Goal: Transaction & Acquisition: Purchase product/service

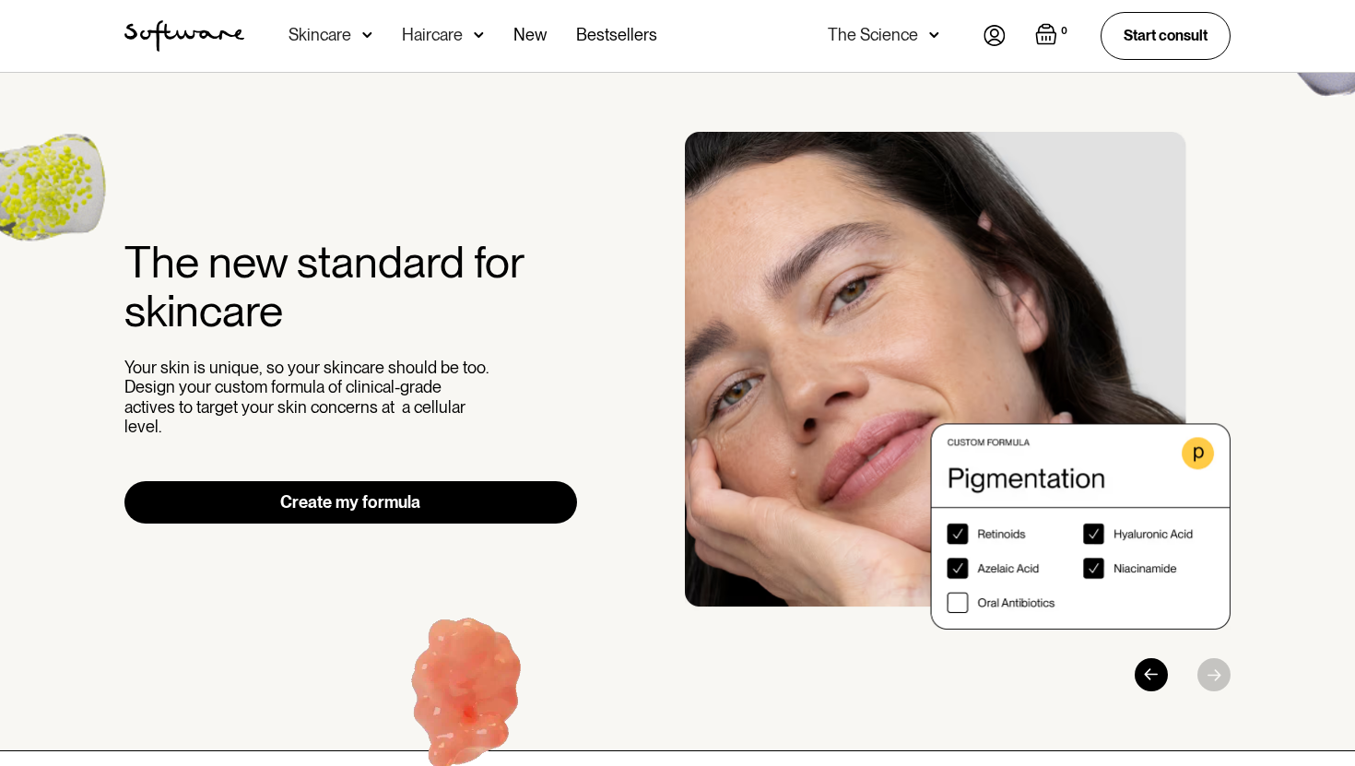
click at [995, 31] on img at bounding box center [994, 35] width 22 height 21
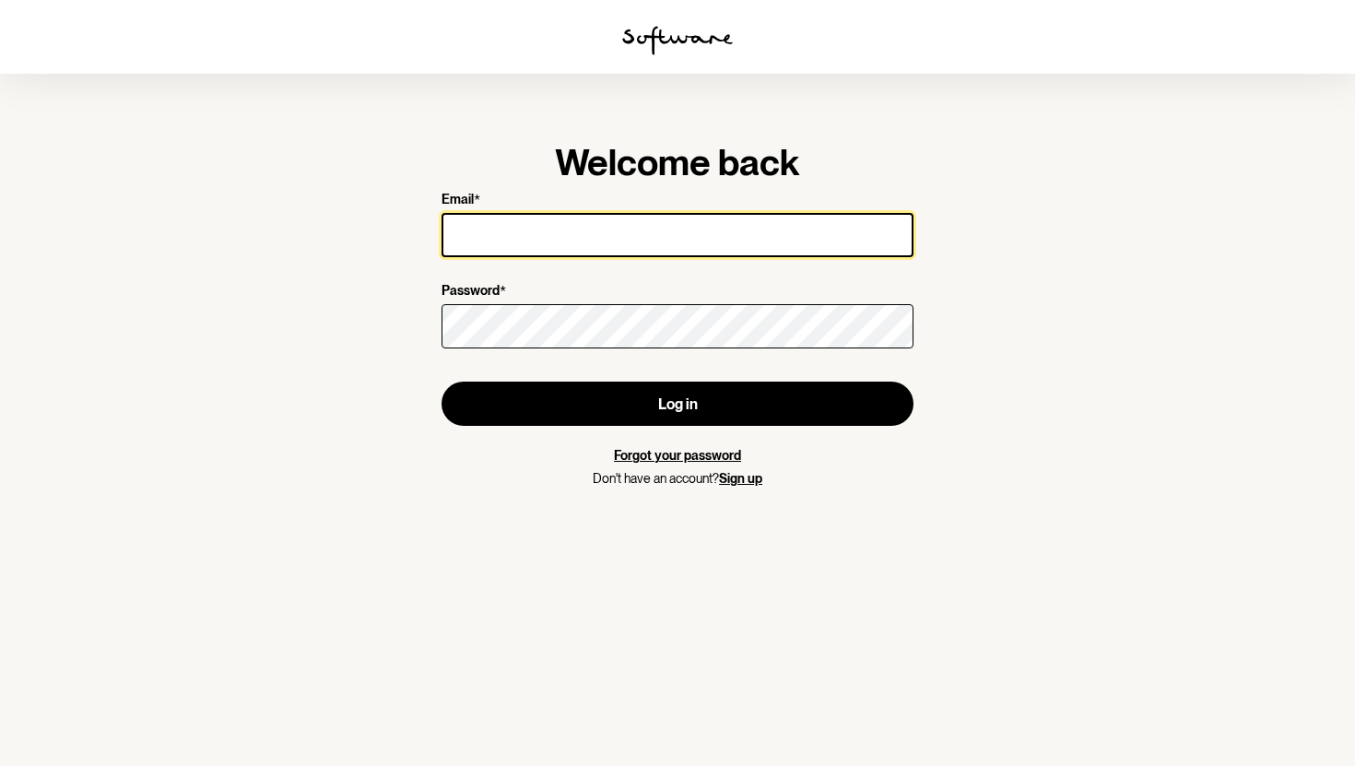
type input "0413958485"
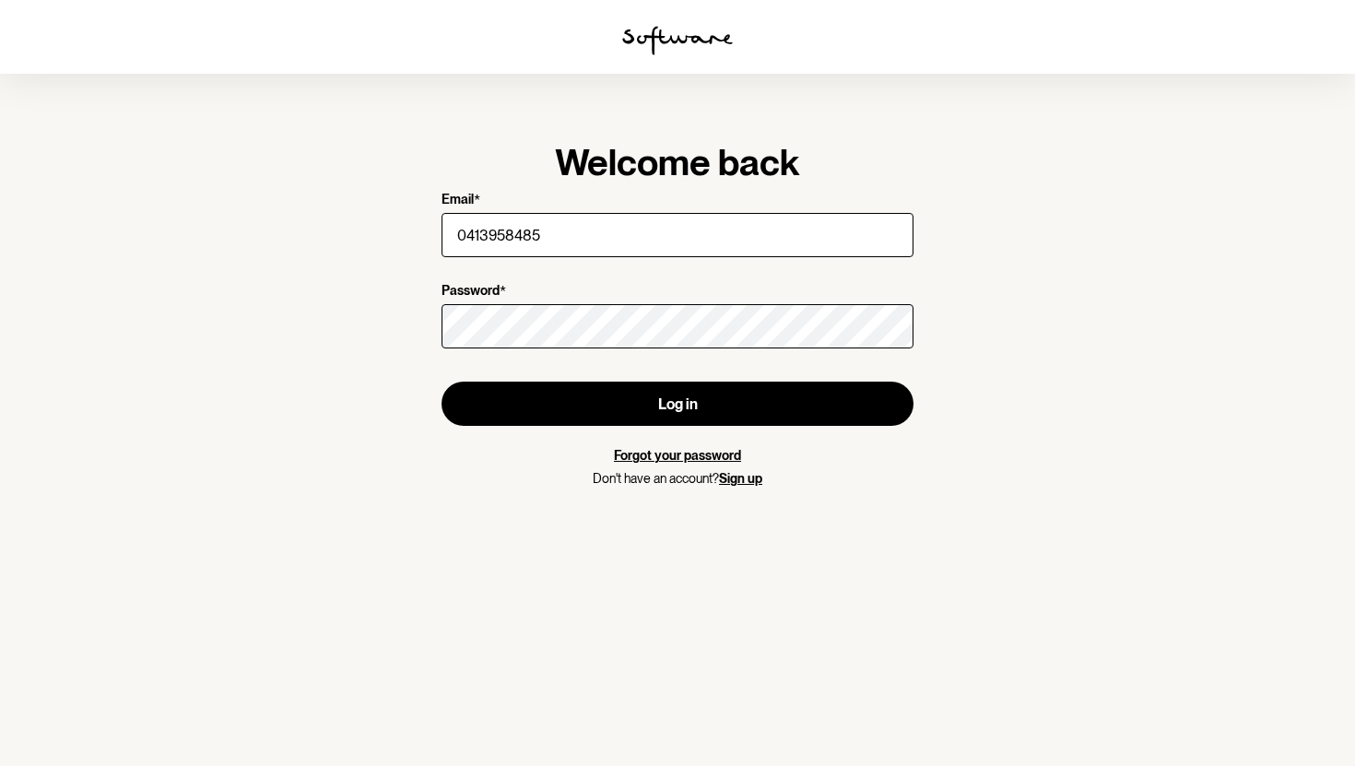
click at [732, 250] on input "0413958485" at bounding box center [677, 235] width 472 height 44
click at [792, 271] on form "Email * 0413958485 Password * Log in Forgot your password Don't have an account…" at bounding box center [677, 339] width 472 height 295
click at [732, 265] on form "Email * 0413958485 Password * Log in Forgot your password Don't have an account…" at bounding box center [677, 339] width 472 height 295
click at [629, 227] on input "0413958485" at bounding box center [677, 235] width 472 height 44
type input "0"
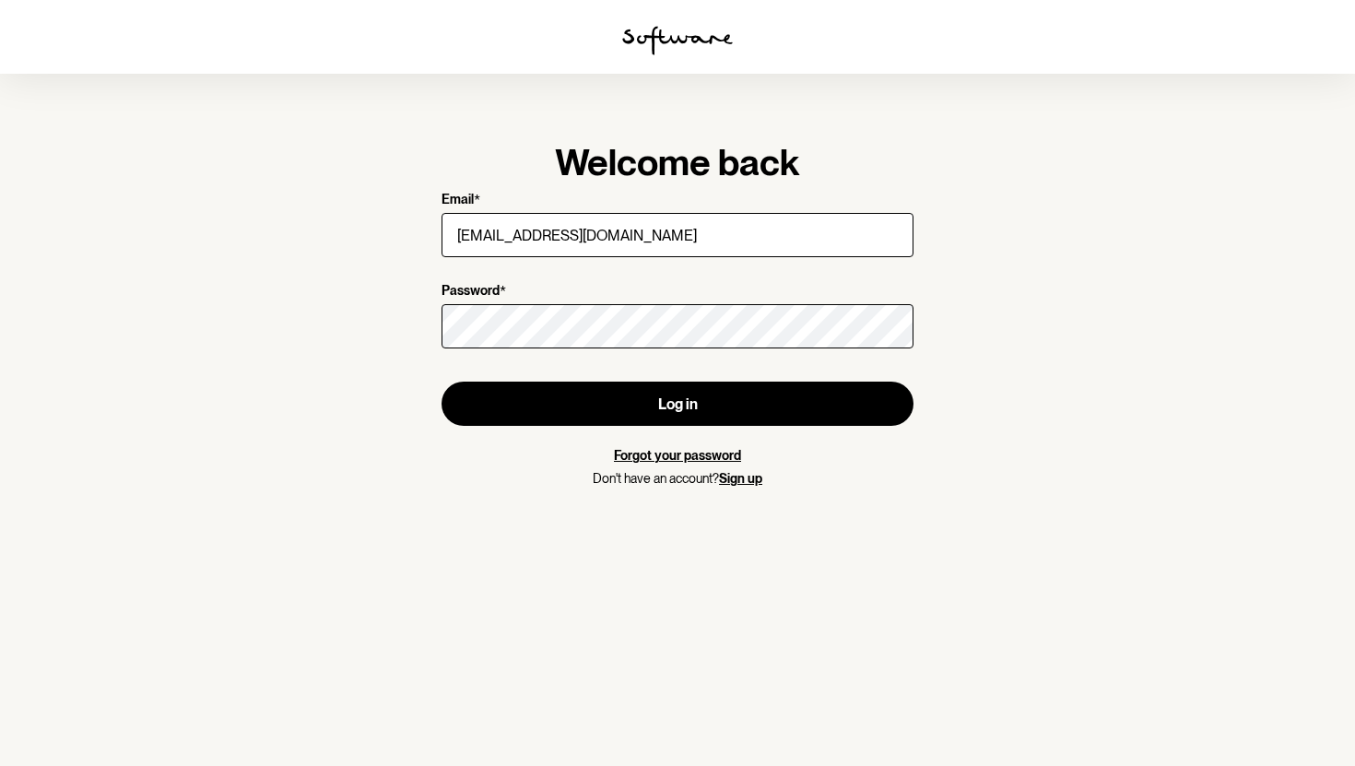
type input "nickdruz@gmail.com"
click at [441, 382] on button "Log in" at bounding box center [677, 404] width 472 height 44
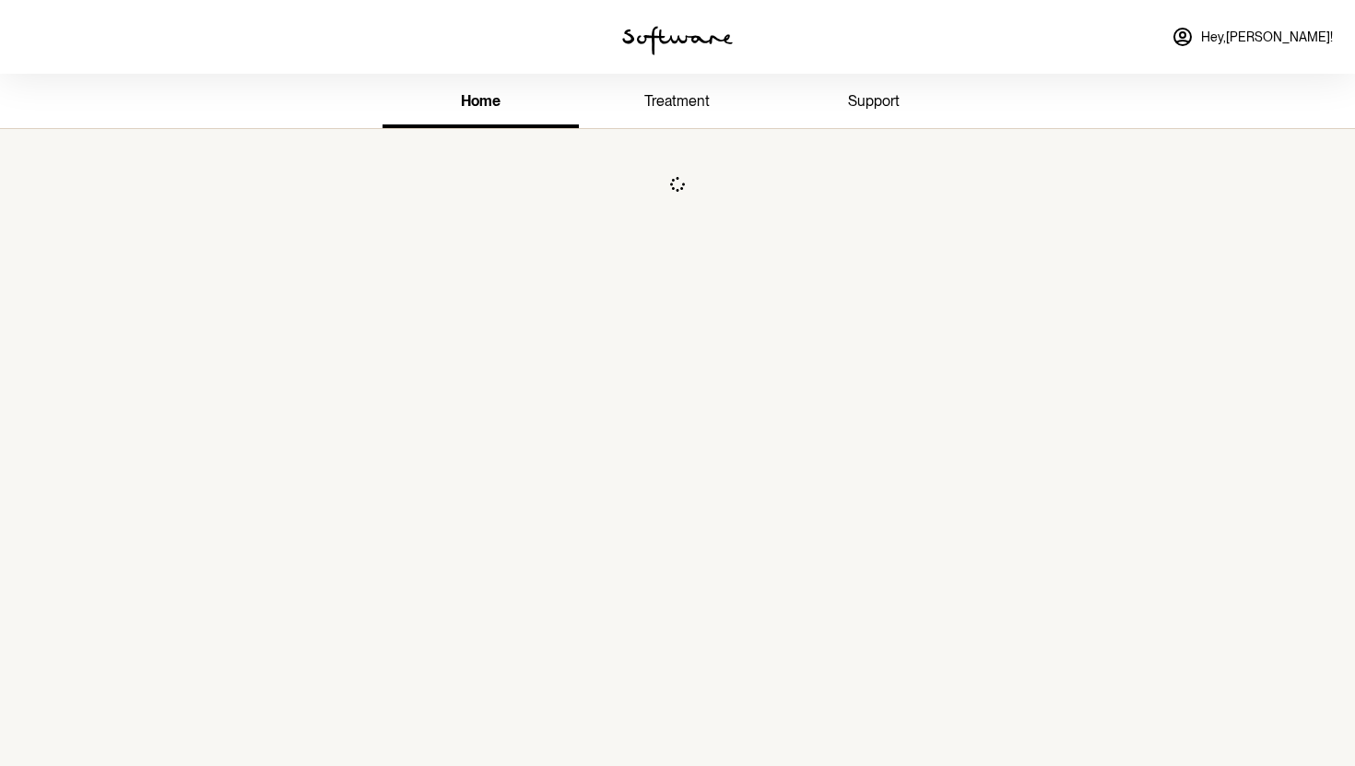
click at [0, 0] on nordpass-portal at bounding box center [0, 0] width 0 height 0
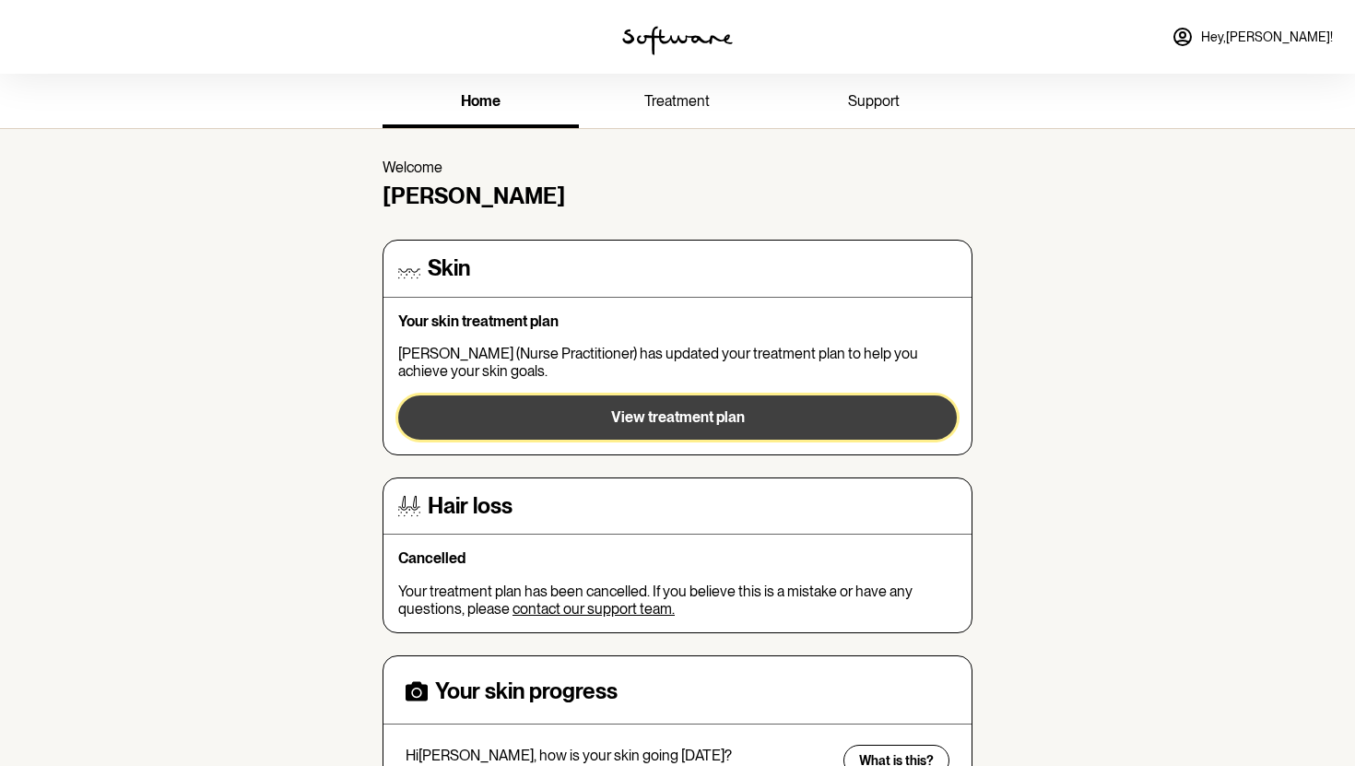
click at [752, 406] on button "View treatment plan" at bounding box center [677, 417] width 558 height 44
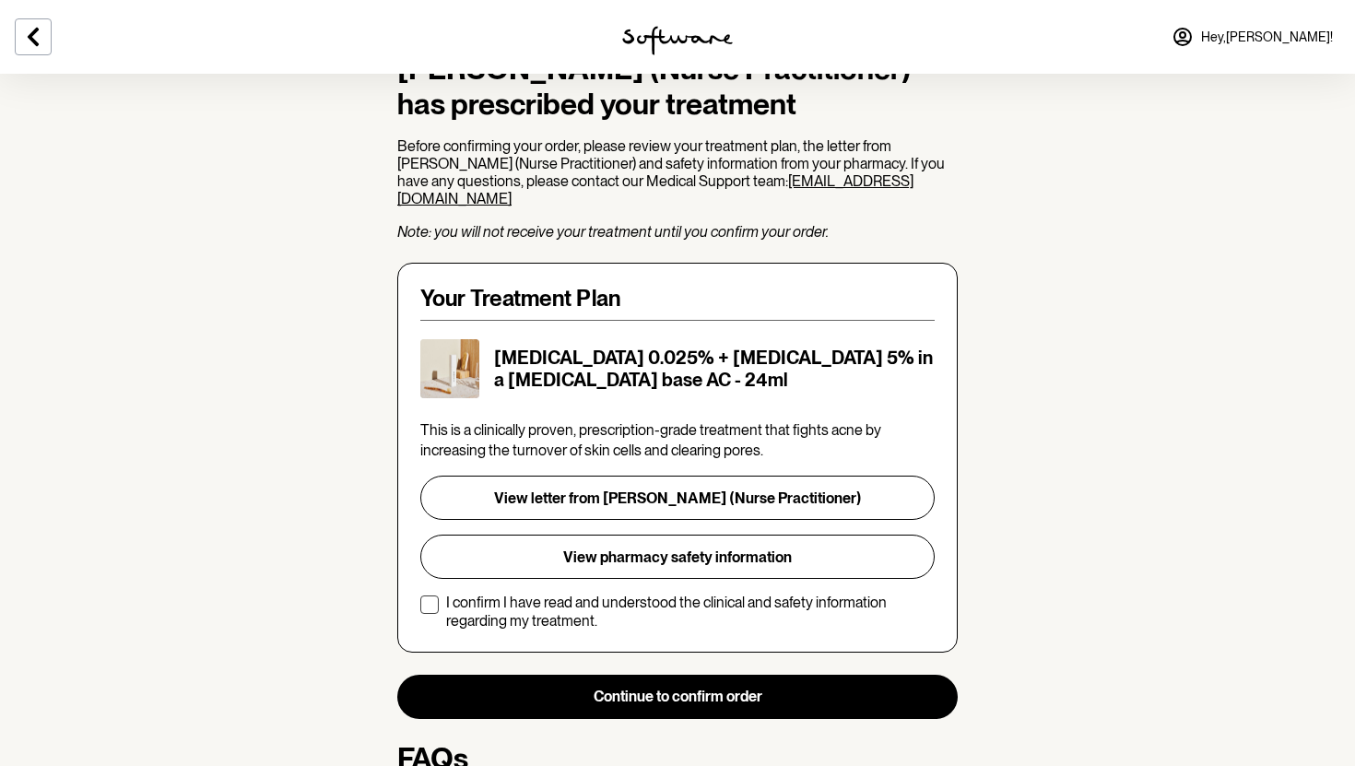
scroll to position [199, 0]
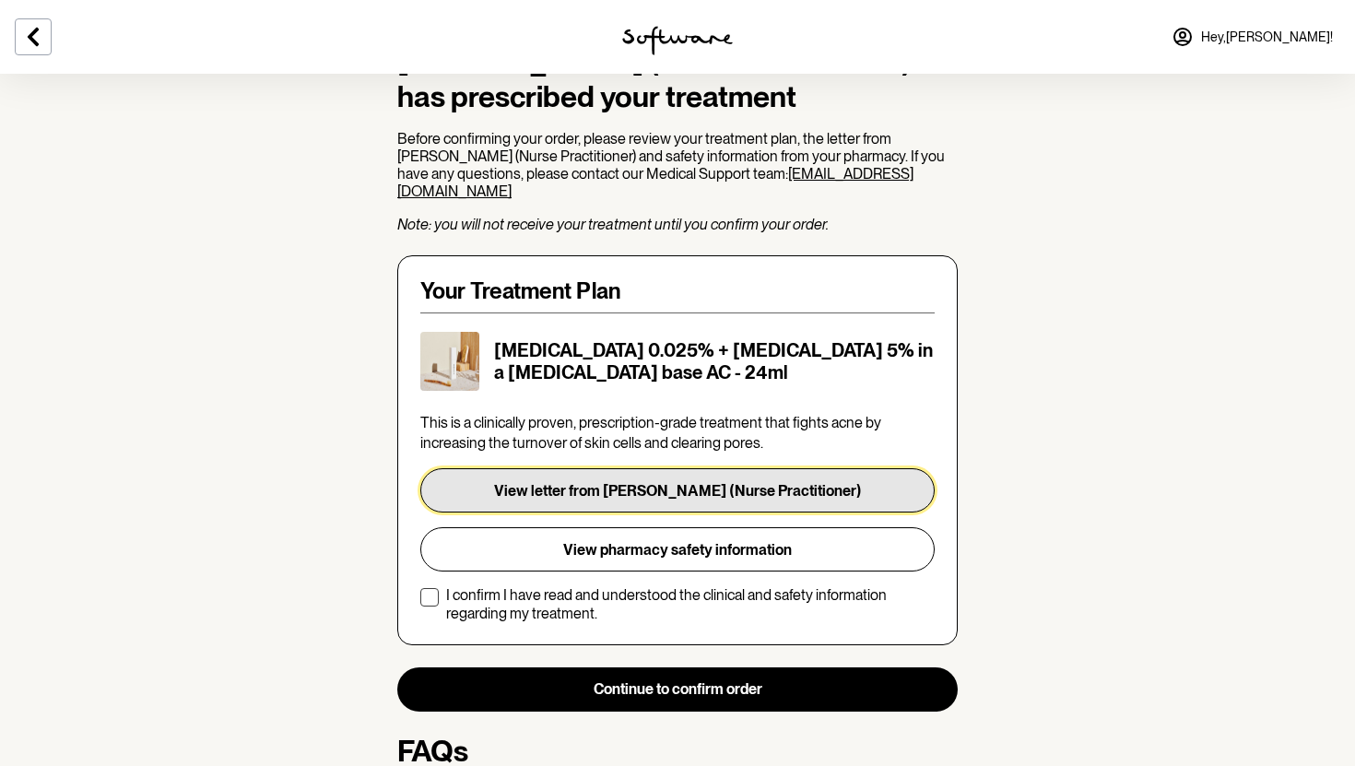
click at [588, 483] on button "View letter from A. Butler (Nurse Practitioner)" at bounding box center [677, 490] width 514 height 44
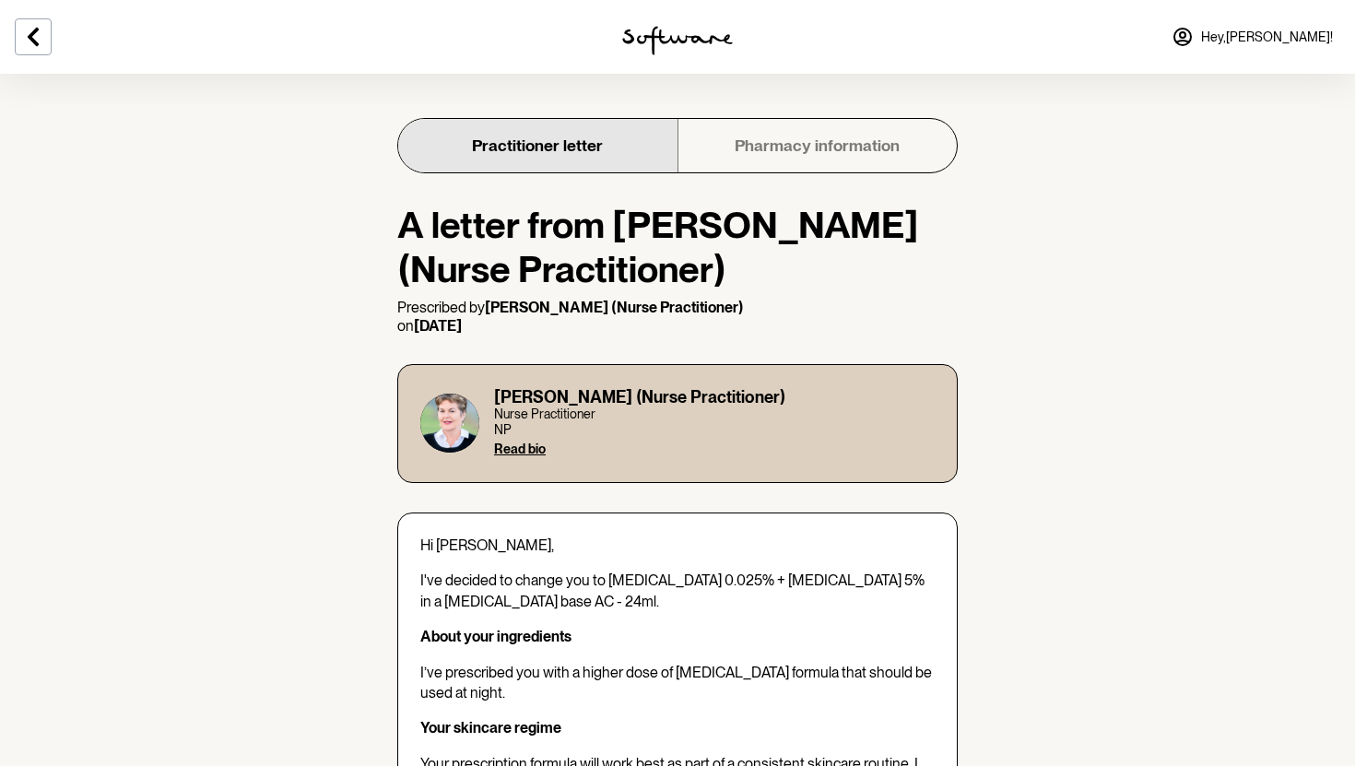
click at [774, 159] on link "Pharmacy information" at bounding box center [816, 145] width 279 height 53
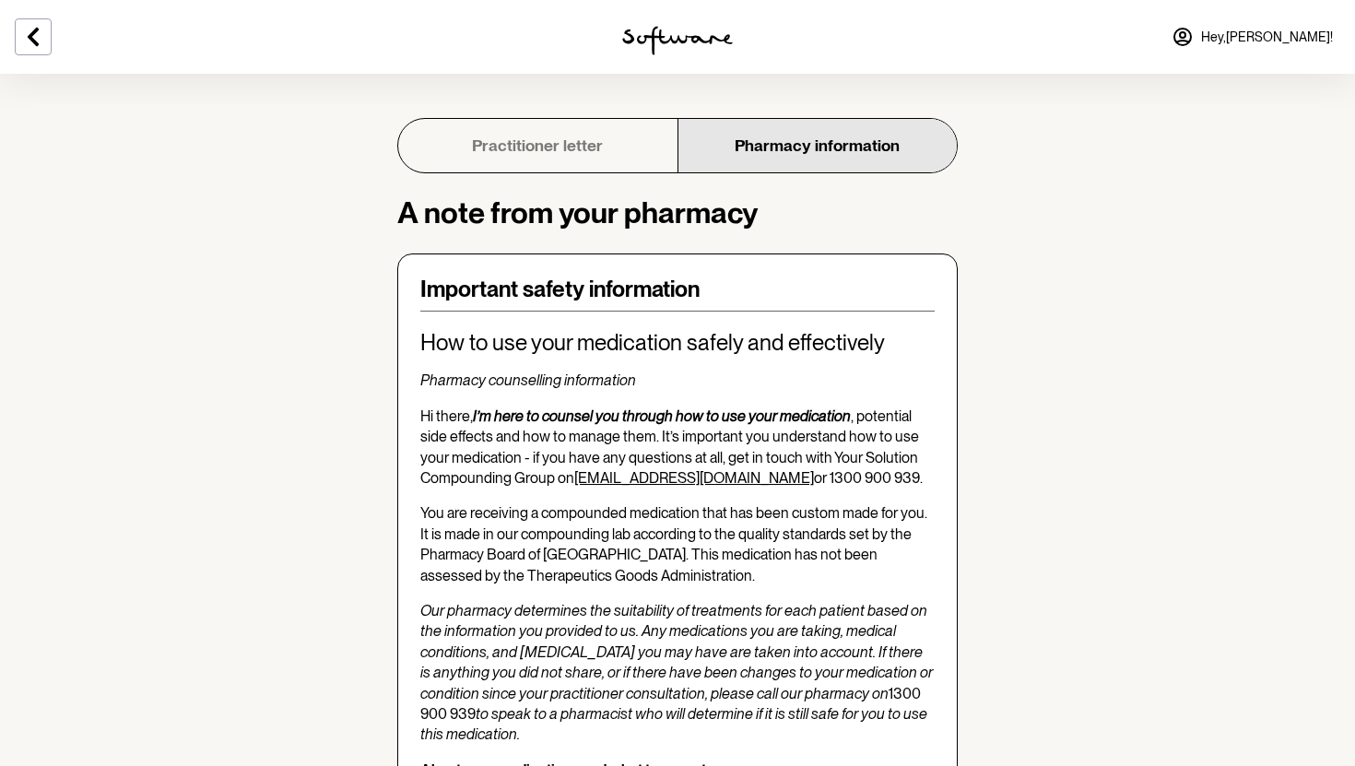
click at [585, 135] on link "Practitioner letter" at bounding box center [537, 145] width 279 height 53
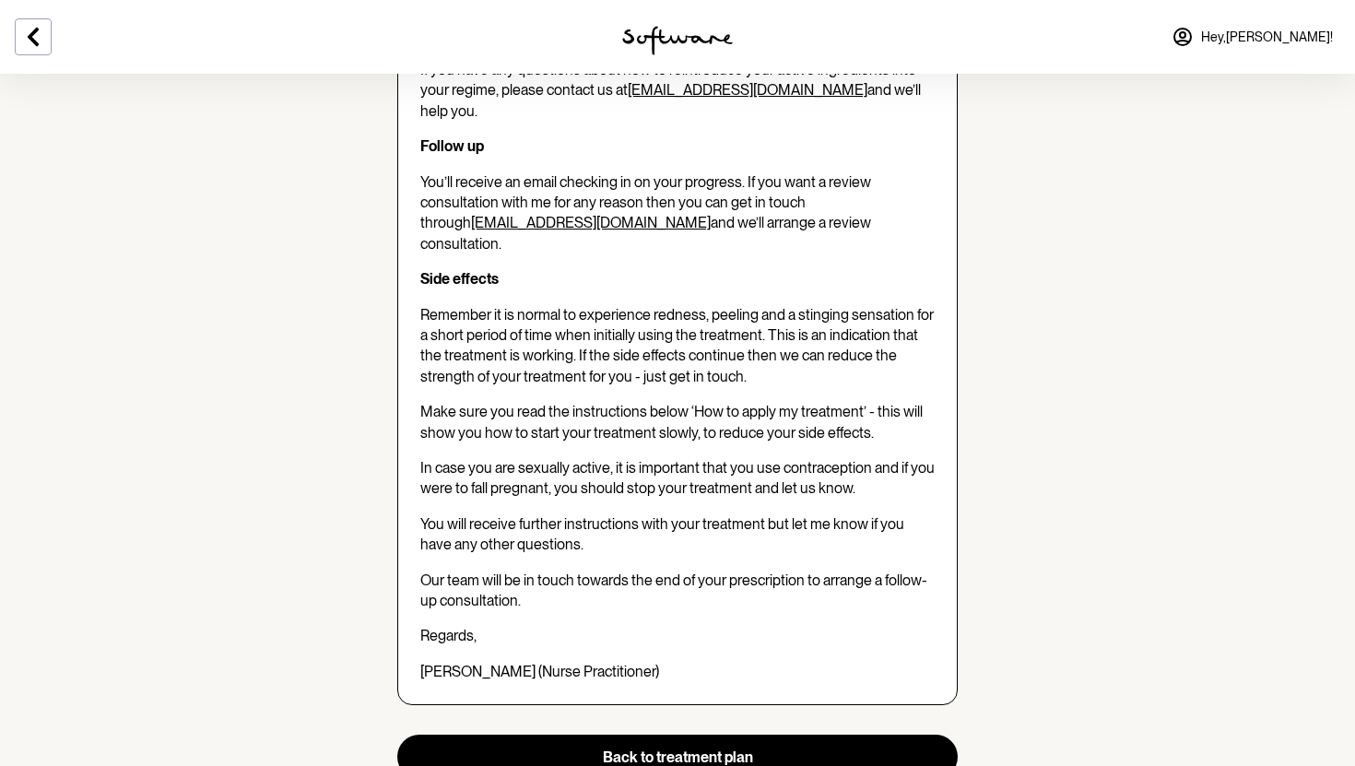
scroll to position [1215, 0]
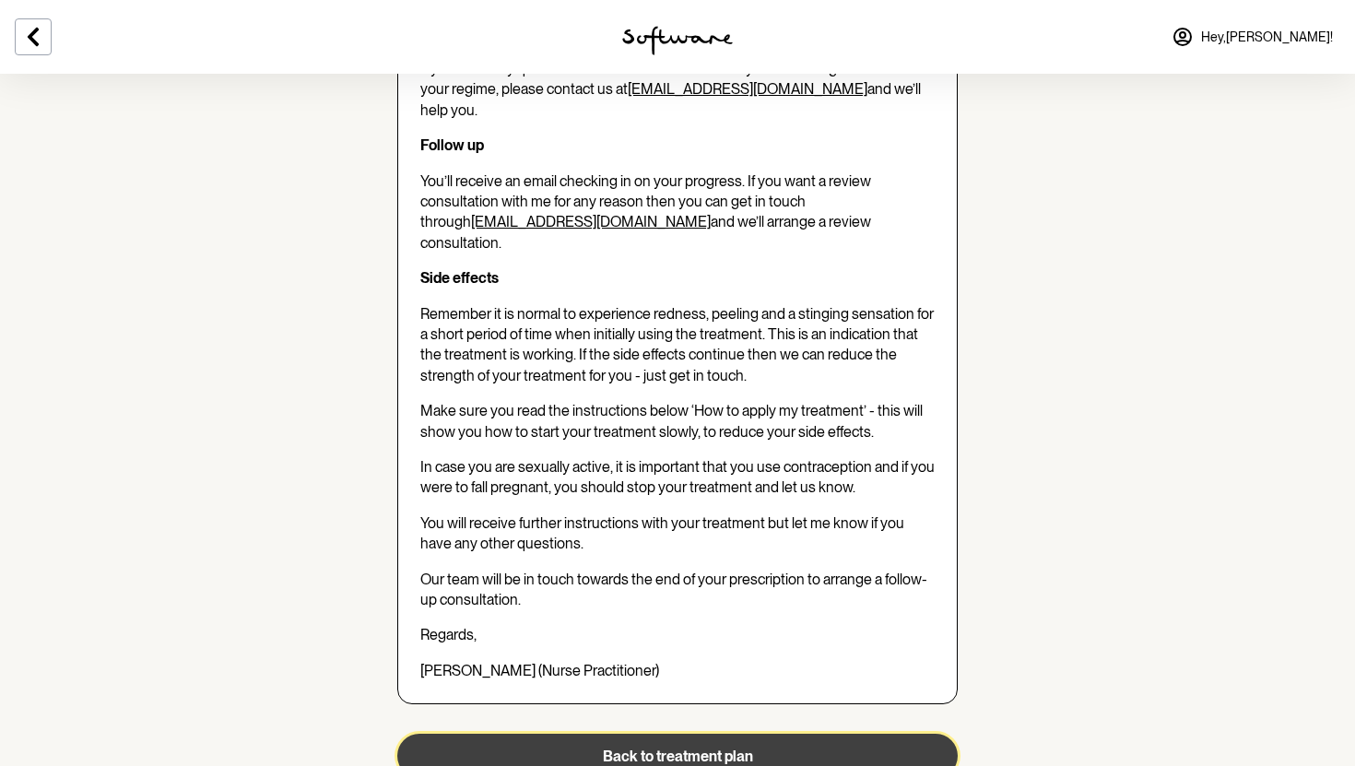
click at [605, 734] on button "Back to treatment plan" at bounding box center [677, 756] width 560 height 44
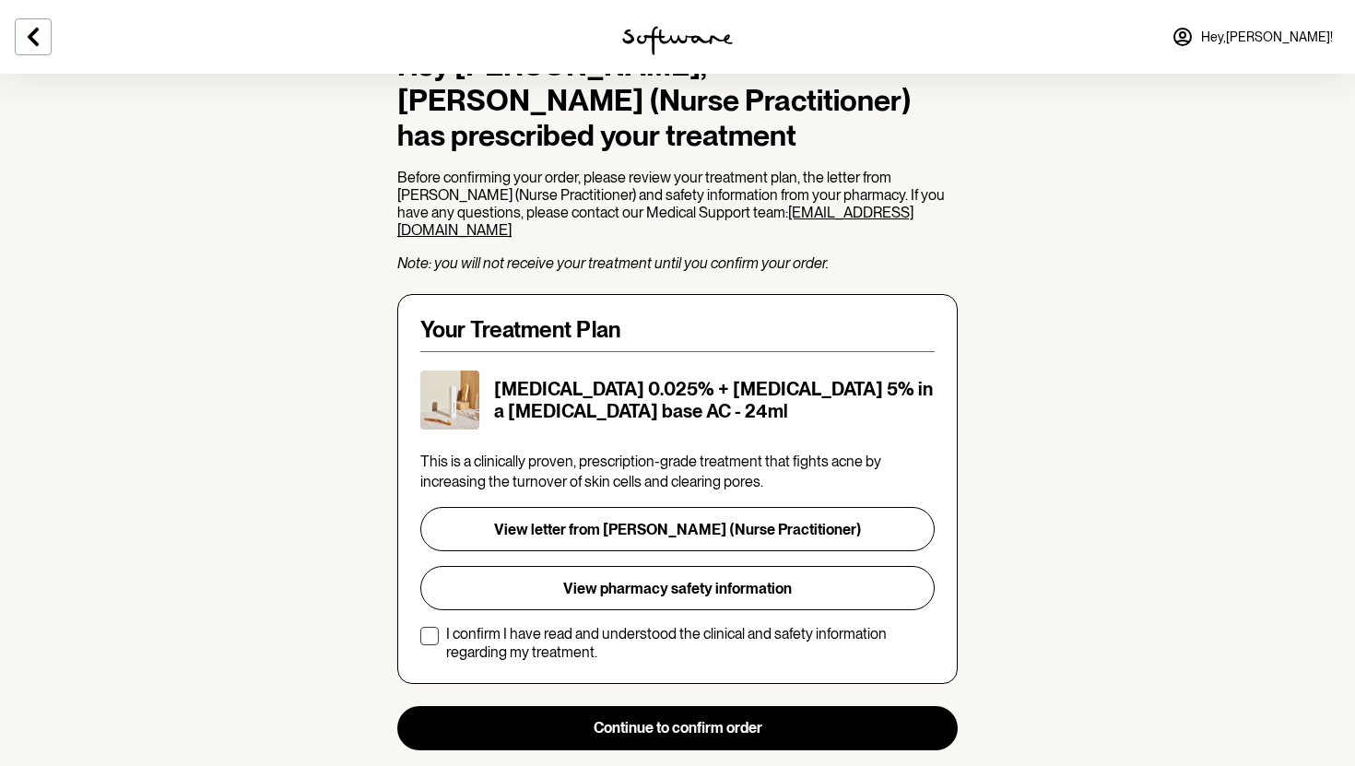
scroll to position [165, 0]
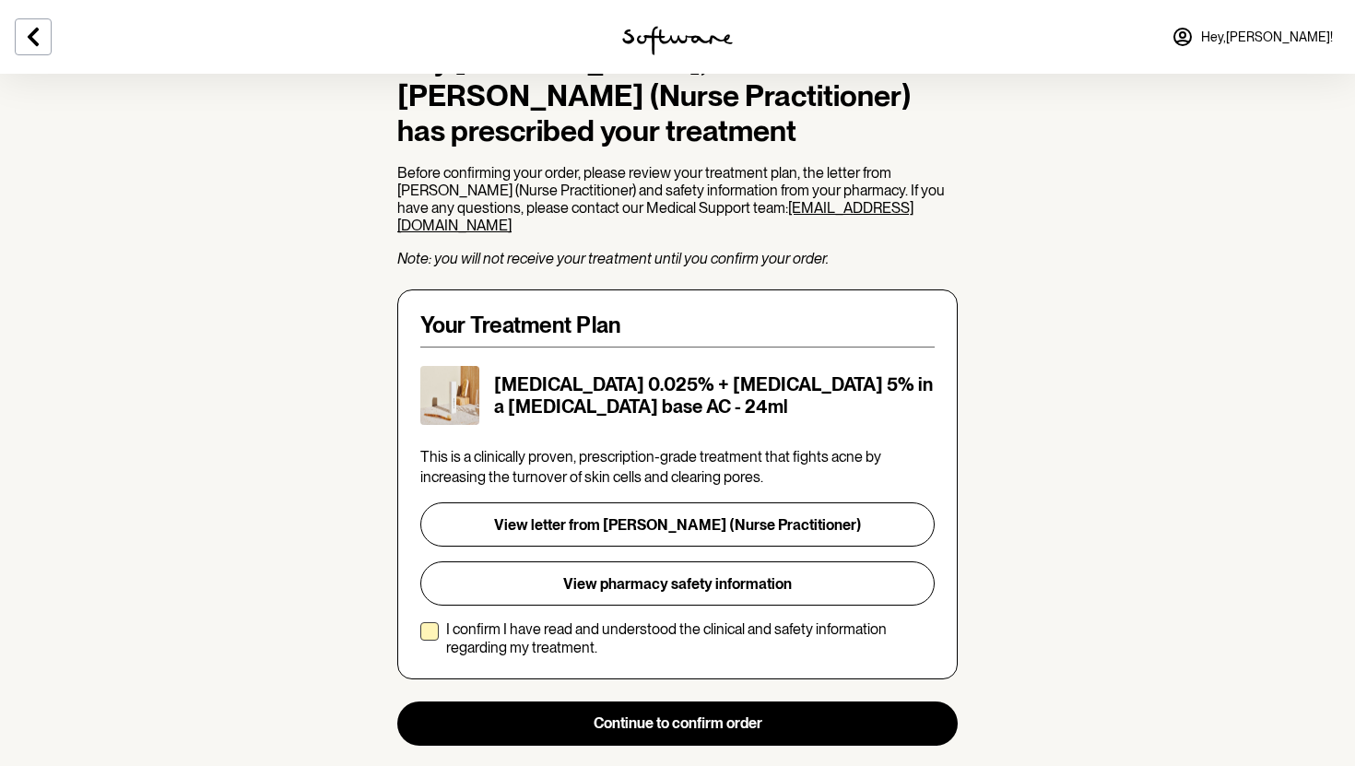
click at [444, 620] on label "I confirm I have read and understood the clinical and safety information regard…" at bounding box center [677, 637] width 514 height 35
click at [420, 638] on input "I confirm I have read and understood the clinical and safety information regard…" at bounding box center [419, 638] width 1 height 1
checkbox input "true"
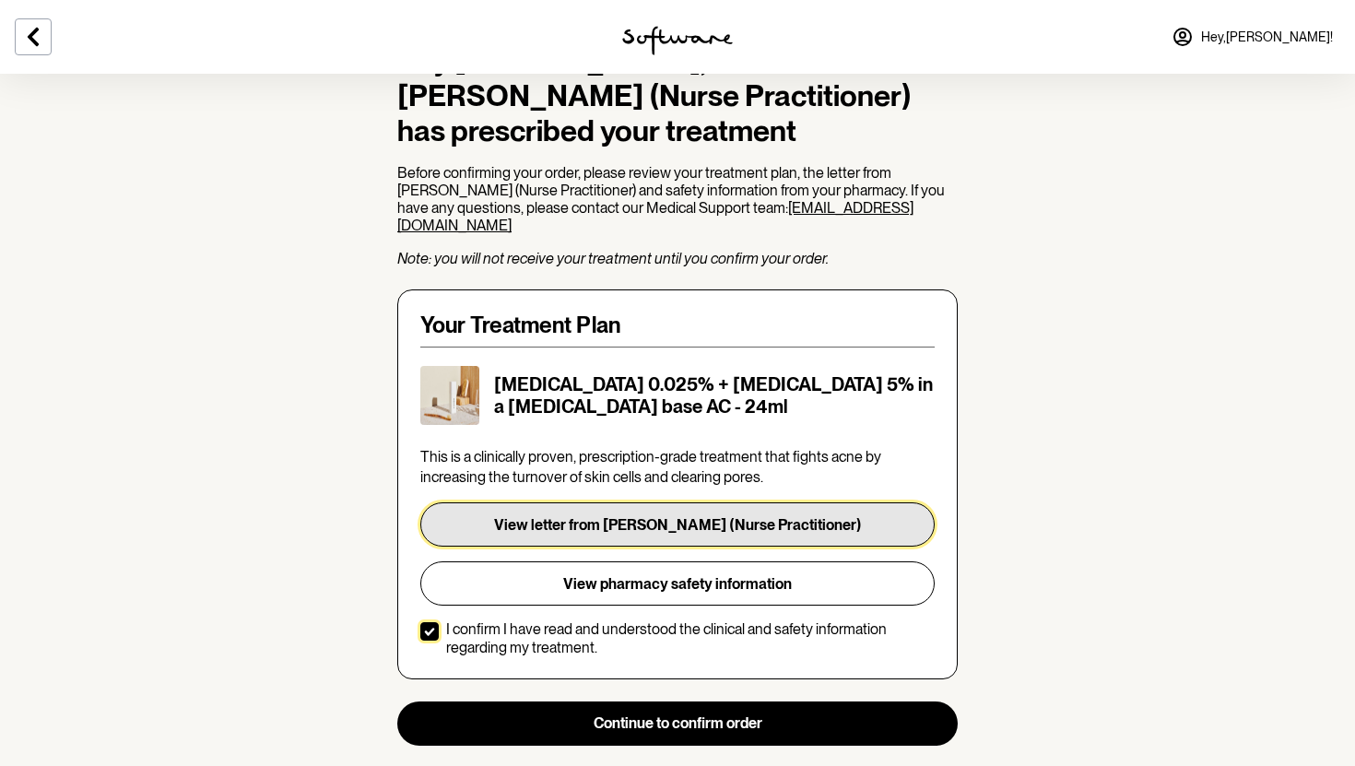
click at [641, 515] on button "View letter from A. Butler (Nurse Practitioner)" at bounding box center [677, 524] width 514 height 44
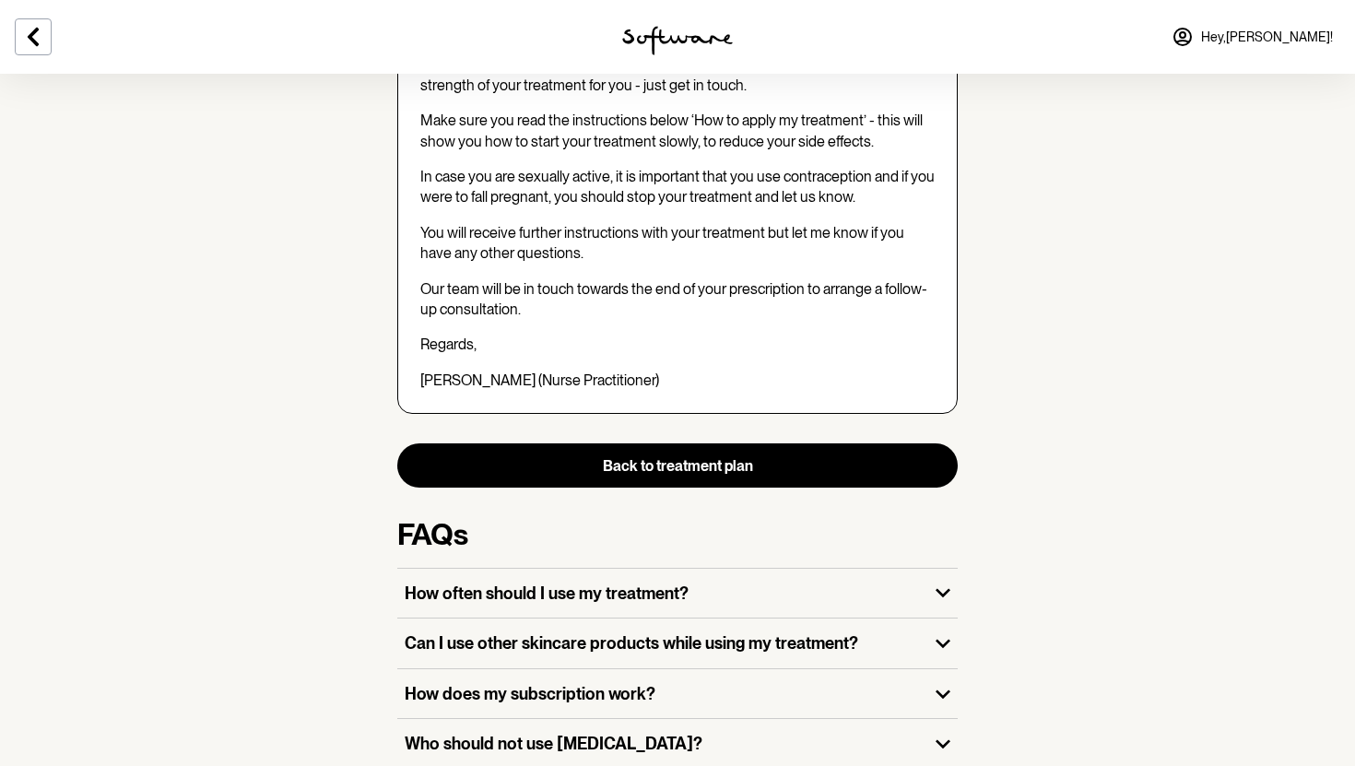
scroll to position [1507, 0]
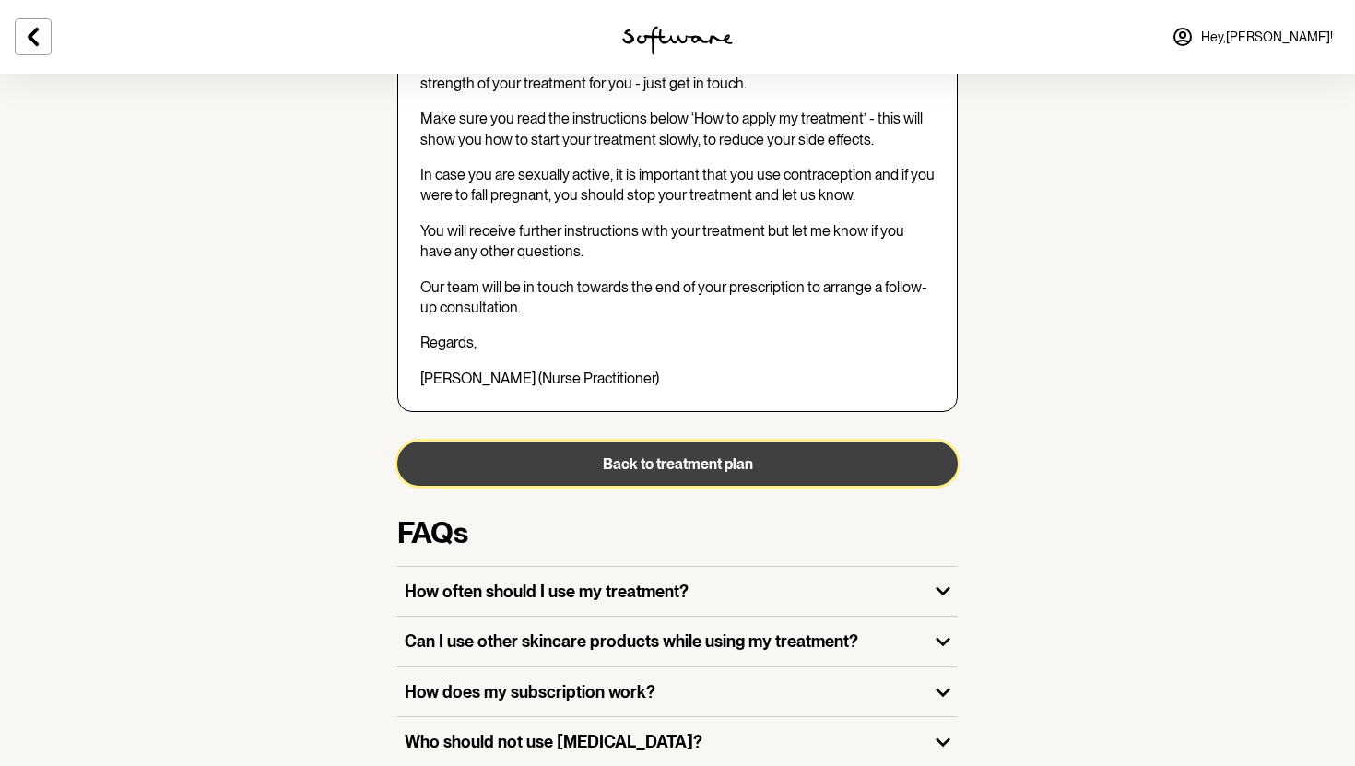
click at [479, 441] on button "Back to treatment plan" at bounding box center [677, 463] width 560 height 44
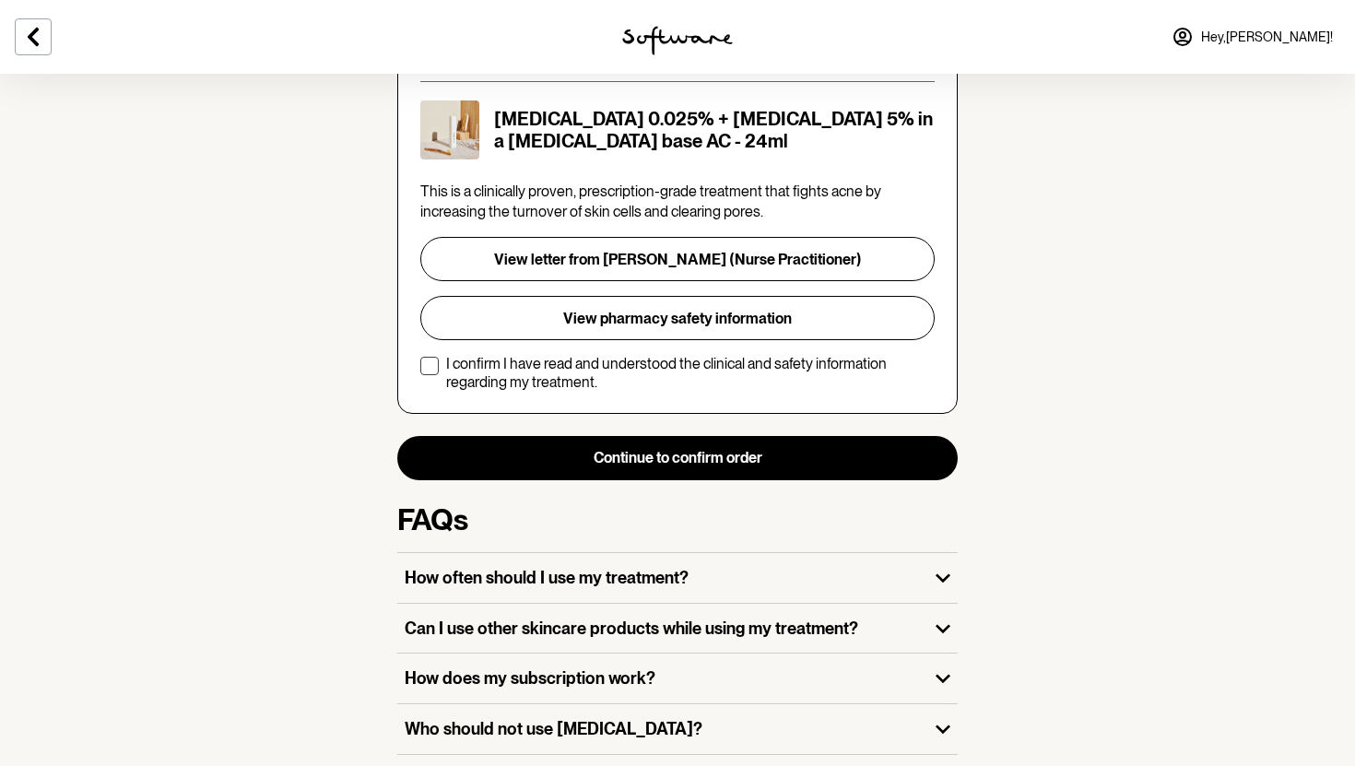
scroll to position [437, 0]
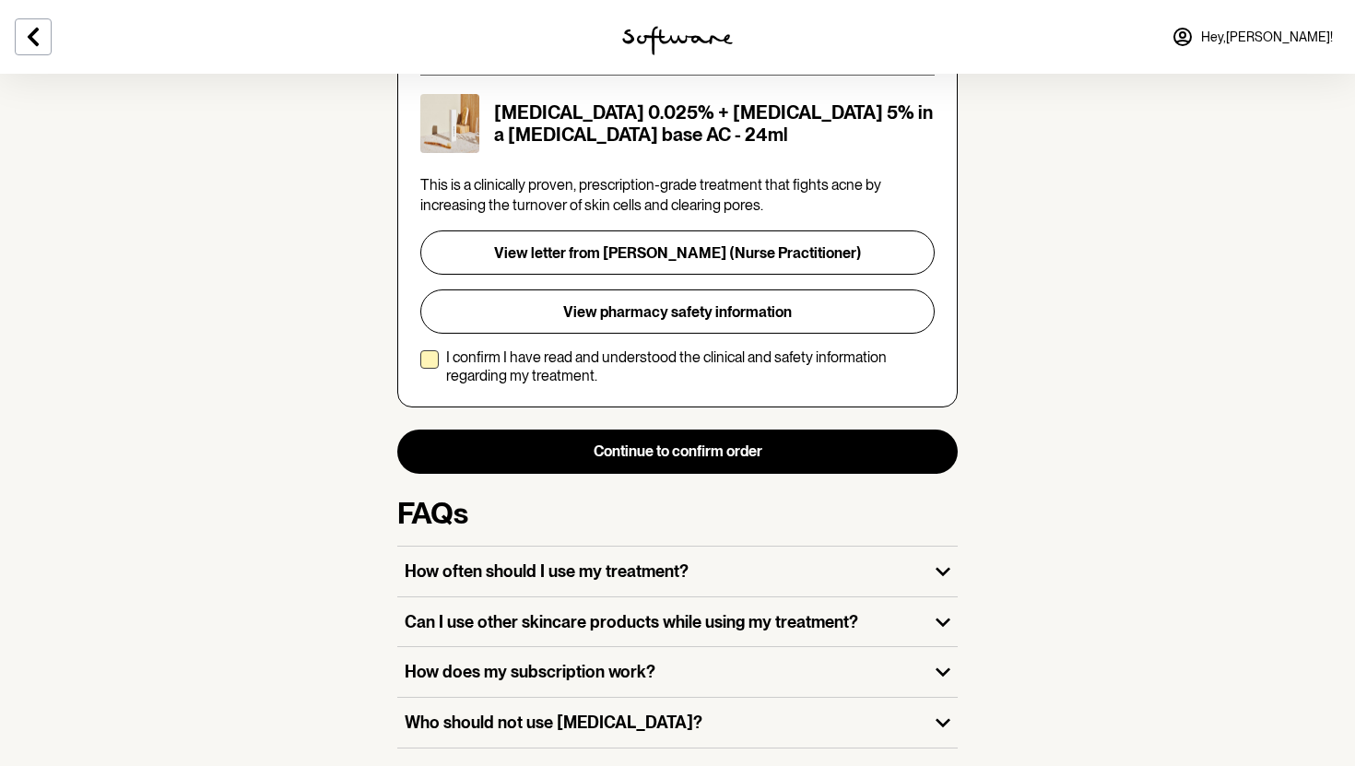
click at [439, 351] on label "I confirm I have read and understood the clinical and safety information regard…" at bounding box center [677, 365] width 514 height 35
click at [420, 366] on input "I confirm I have read and understood the clinical and safety information regard…" at bounding box center [419, 366] width 1 height 1
checkbox input "true"
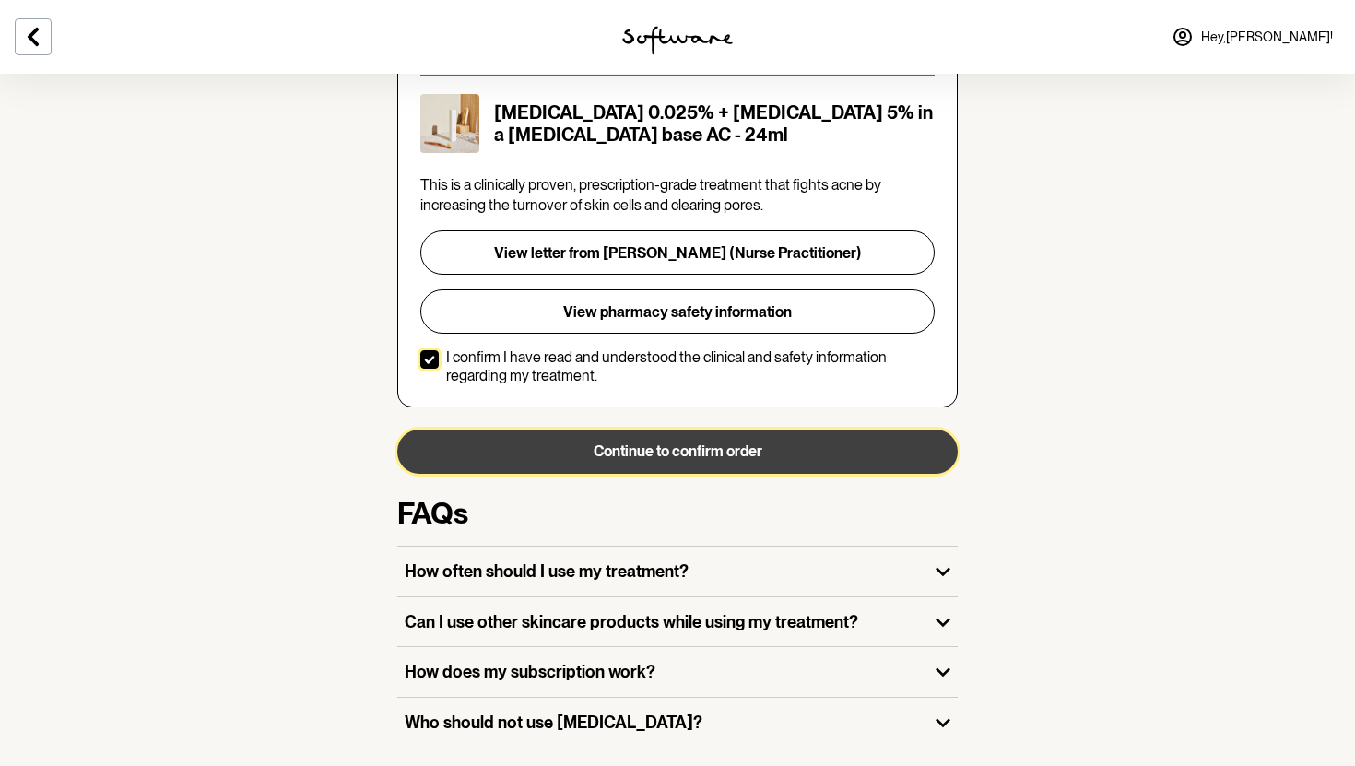
click at [542, 429] on button "Continue to confirm order" at bounding box center [677, 451] width 560 height 44
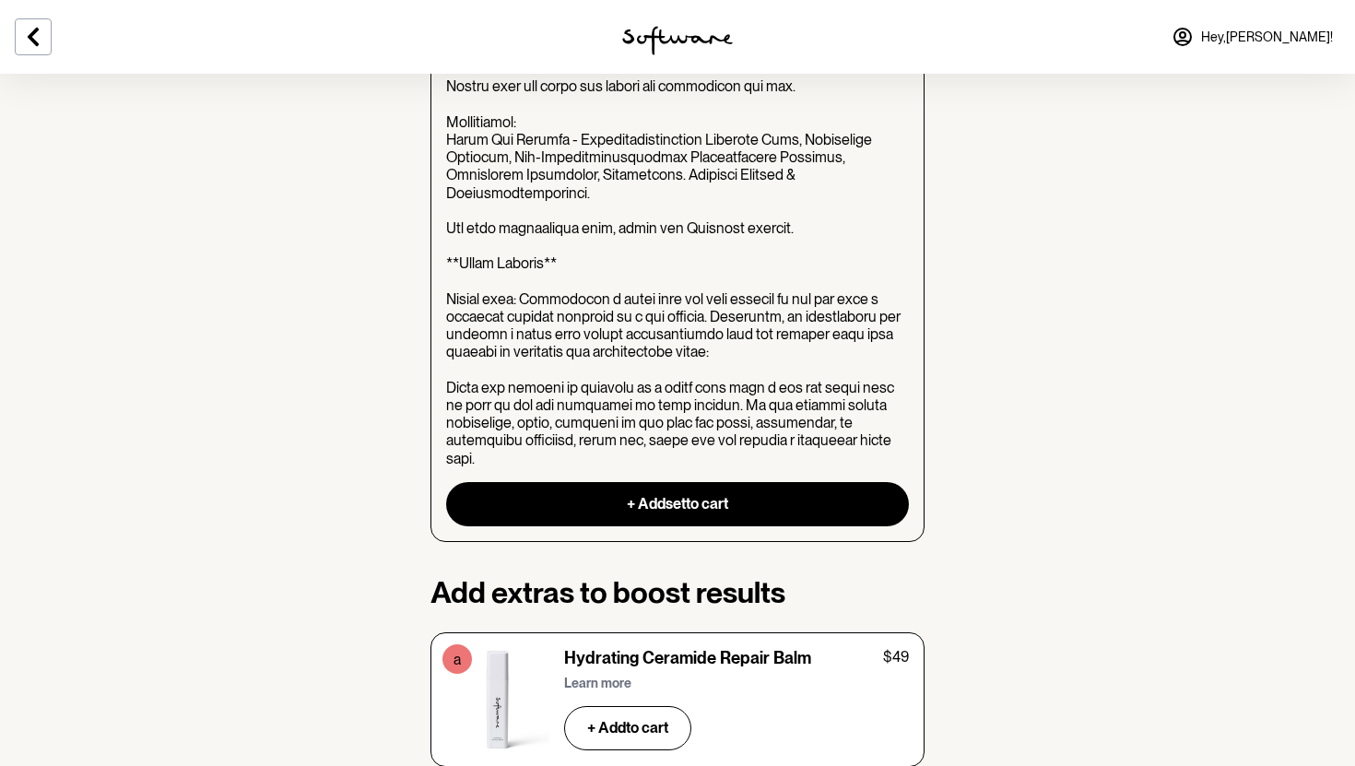
scroll to position [2215, 0]
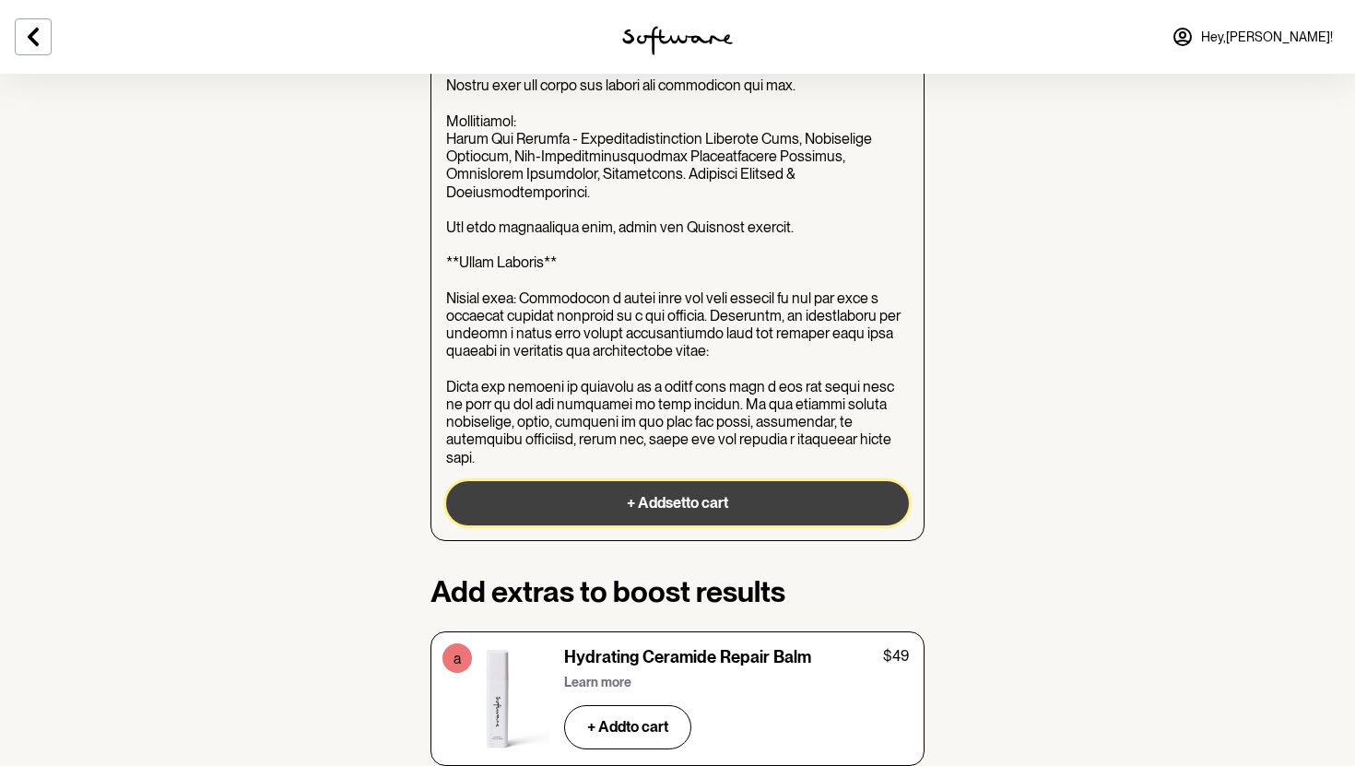
click at [754, 481] on button "+ Add set to cart" at bounding box center [677, 503] width 463 height 44
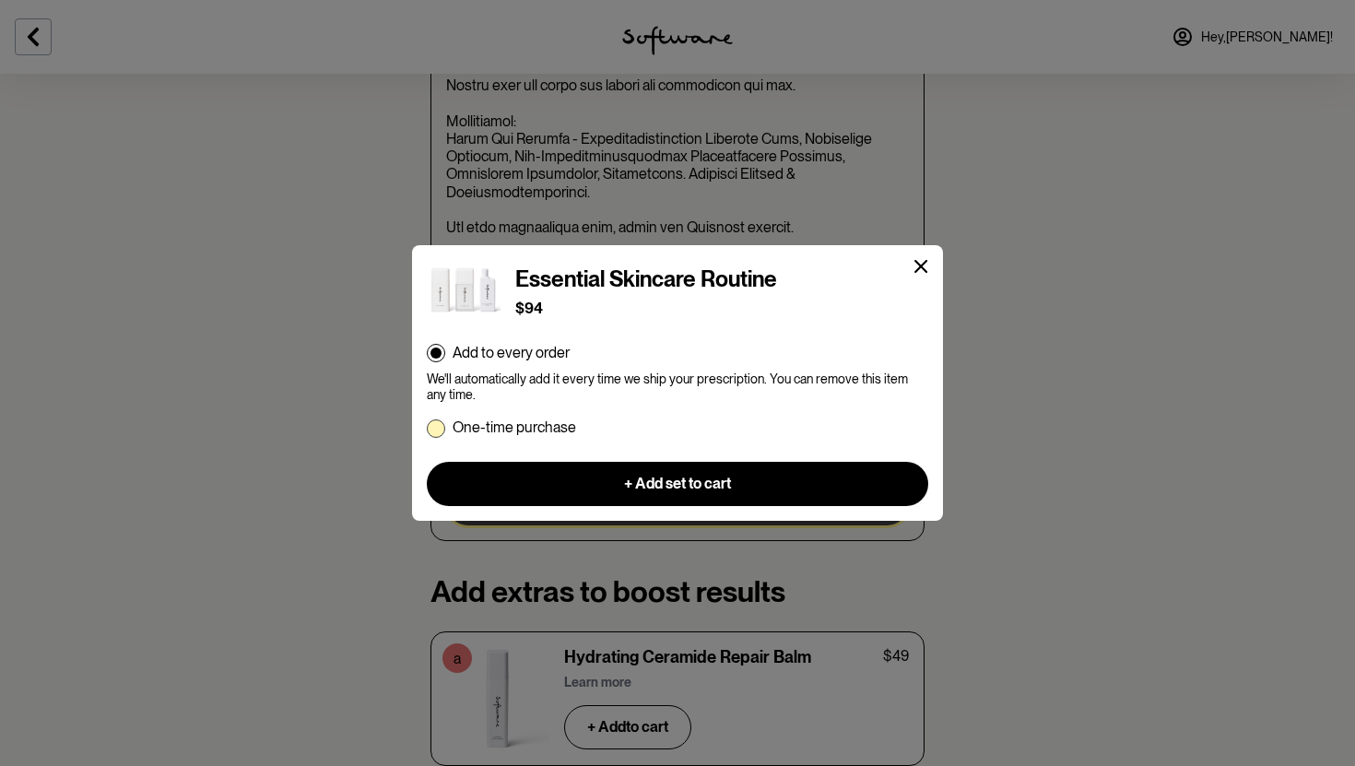
click at [544, 429] on p "One-time purchase" at bounding box center [514, 427] width 123 height 18
click at [427, 428] on input "One-time purchase" at bounding box center [426, 427] width 1 height 1
radio input "true"
radio input "false"
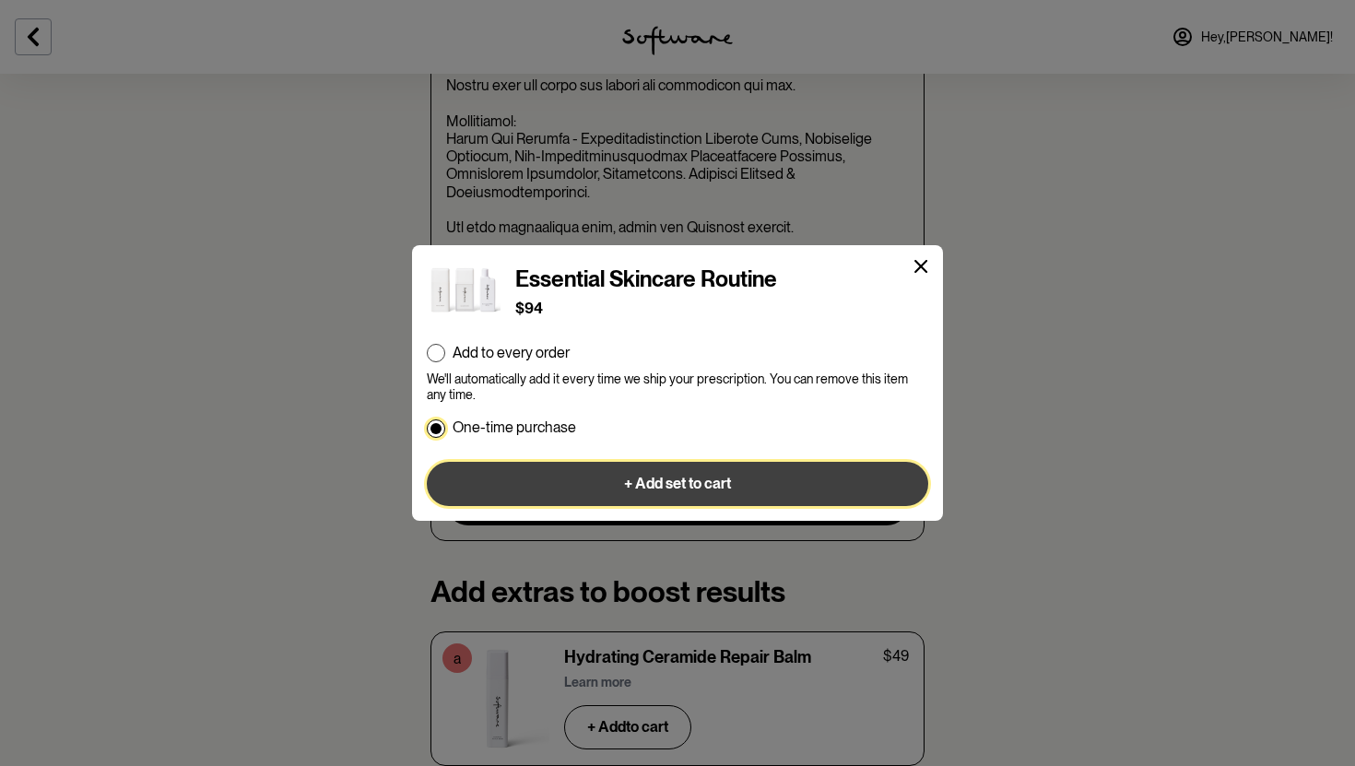
click at [604, 493] on button "+ Add set to cart" at bounding box center [677, 484] width 501 height 44
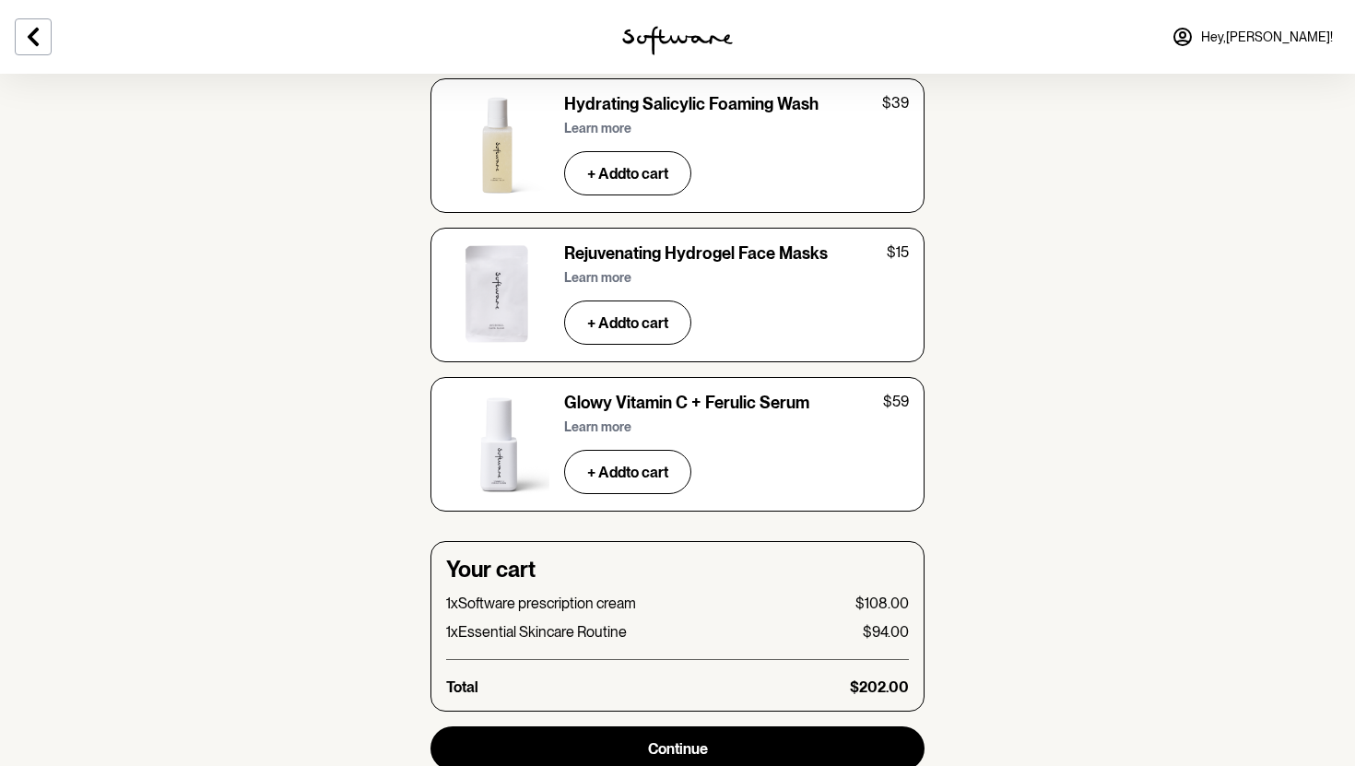
scroll to position [6156, 0]
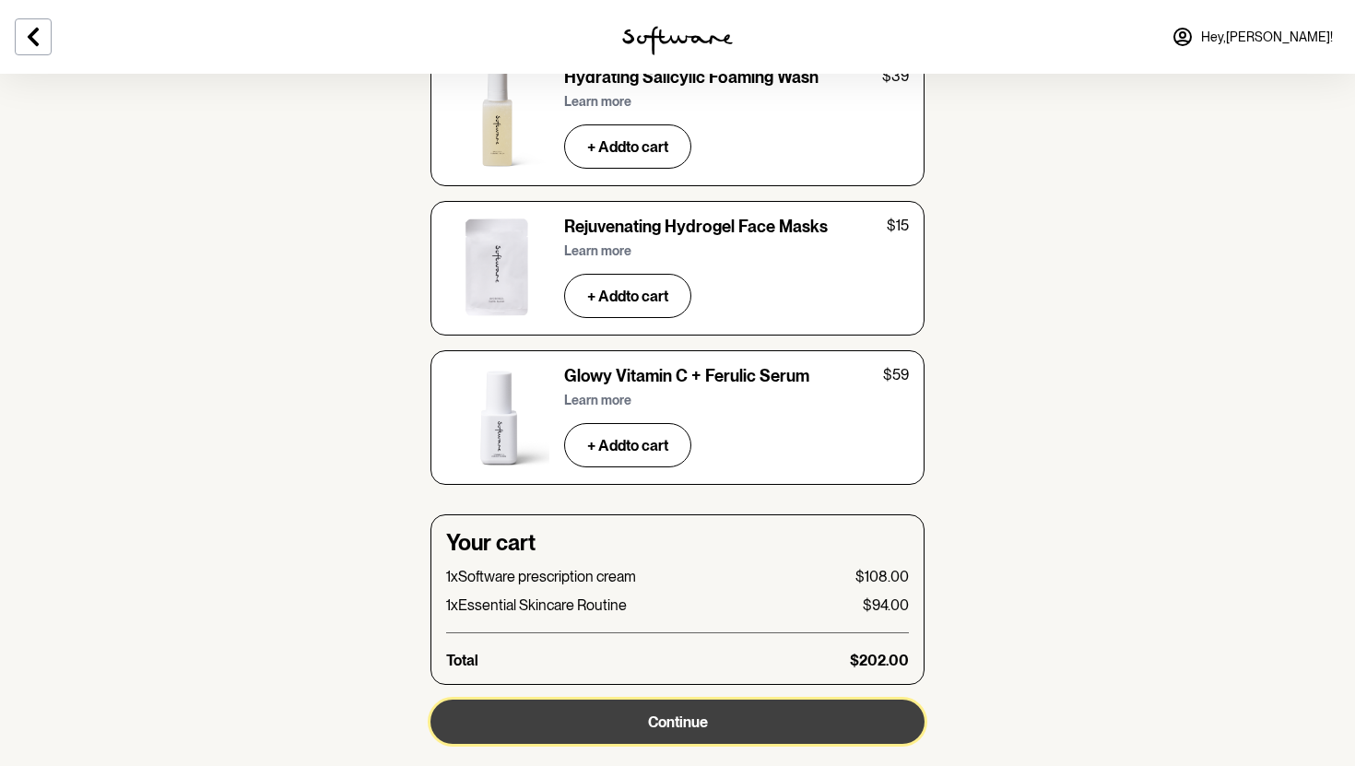
click at [852, 699] on button "Continue" at bounding box center [677, 721] width 494 height 44
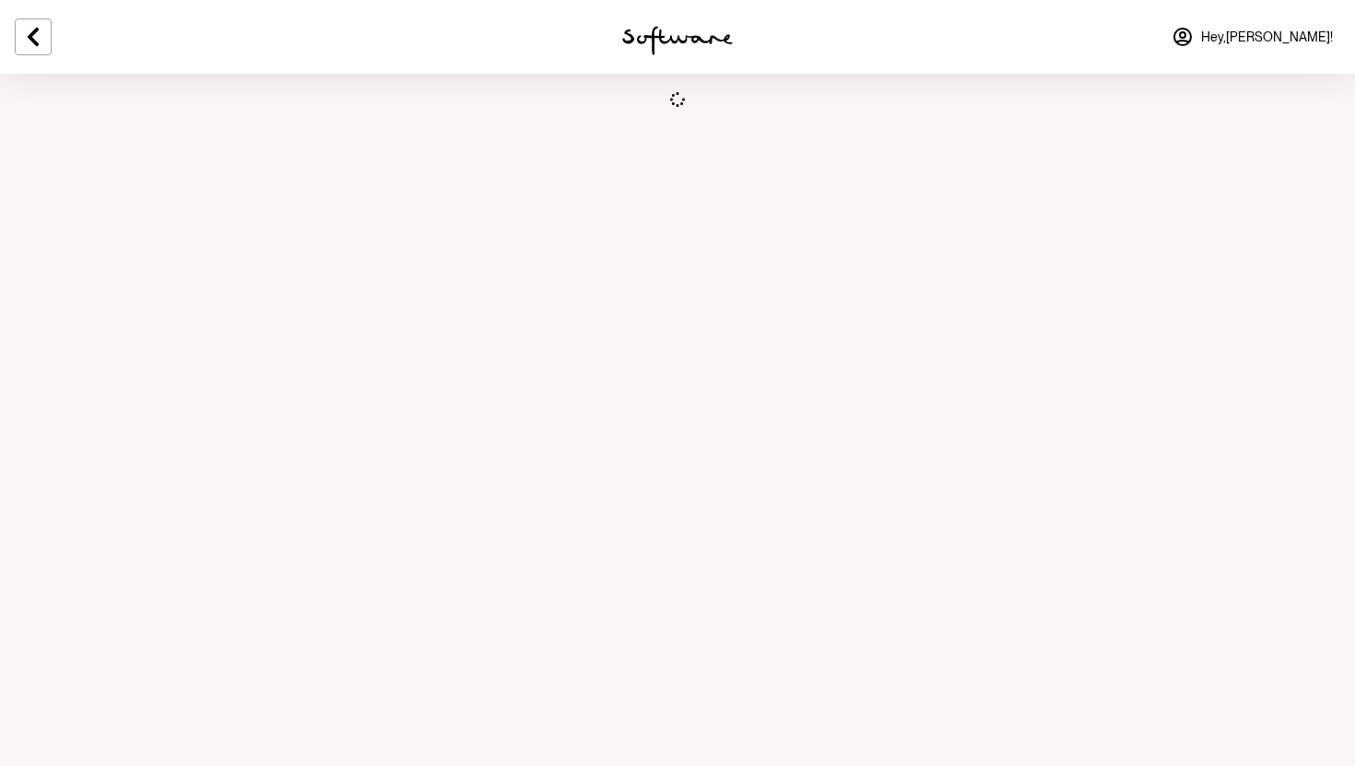
scroll to position [0, 0]
select select "WA"
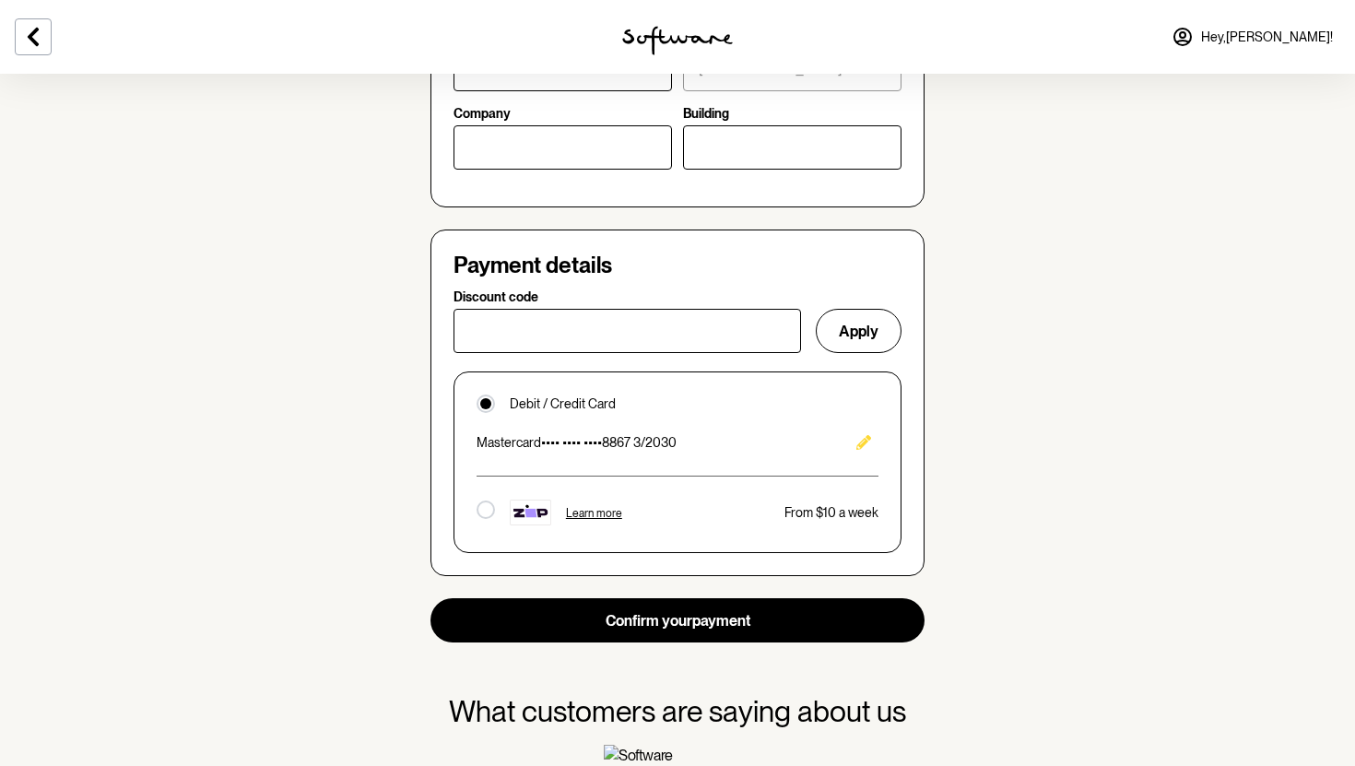
scroll to position [1220, 0]
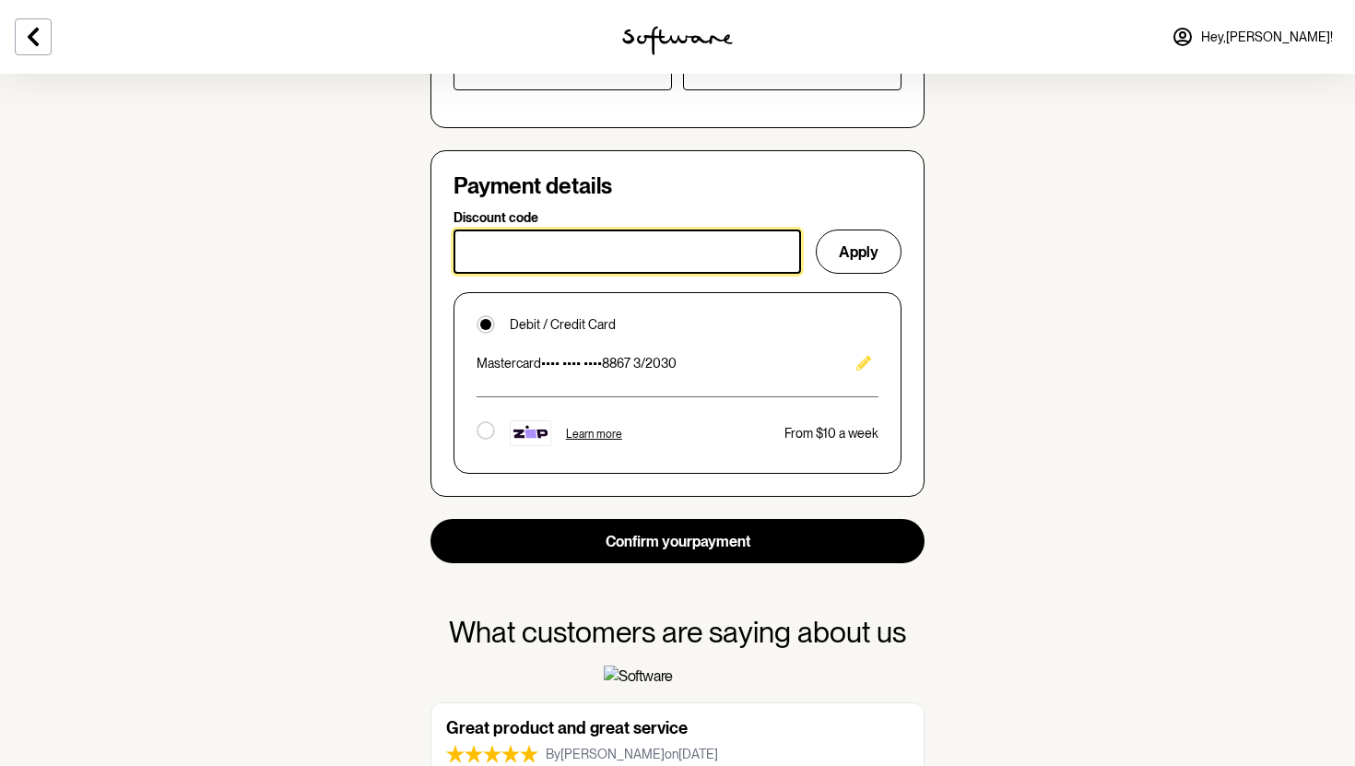
click at [678, 265] on input "Discount code" at bounding box center [626, 251] width 347 height 44
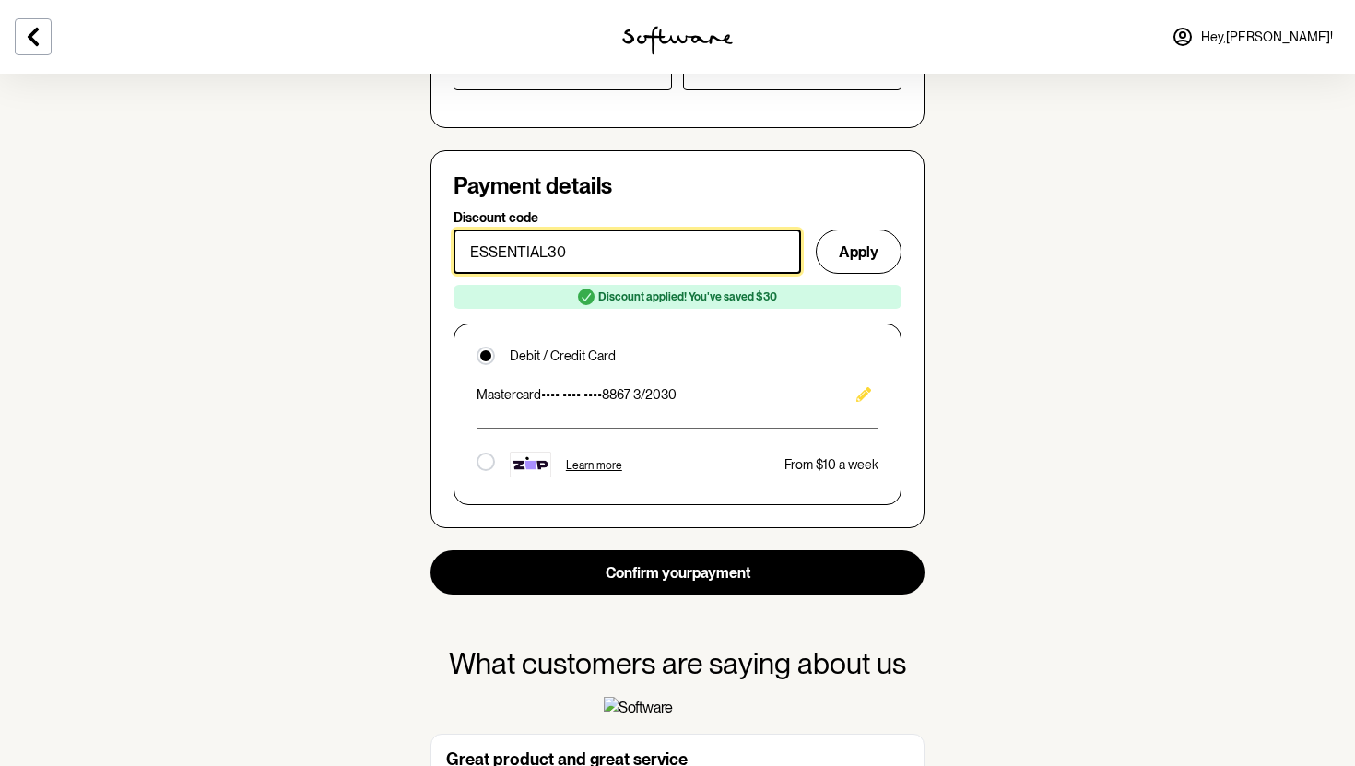
type input "ESSENTIAL30"
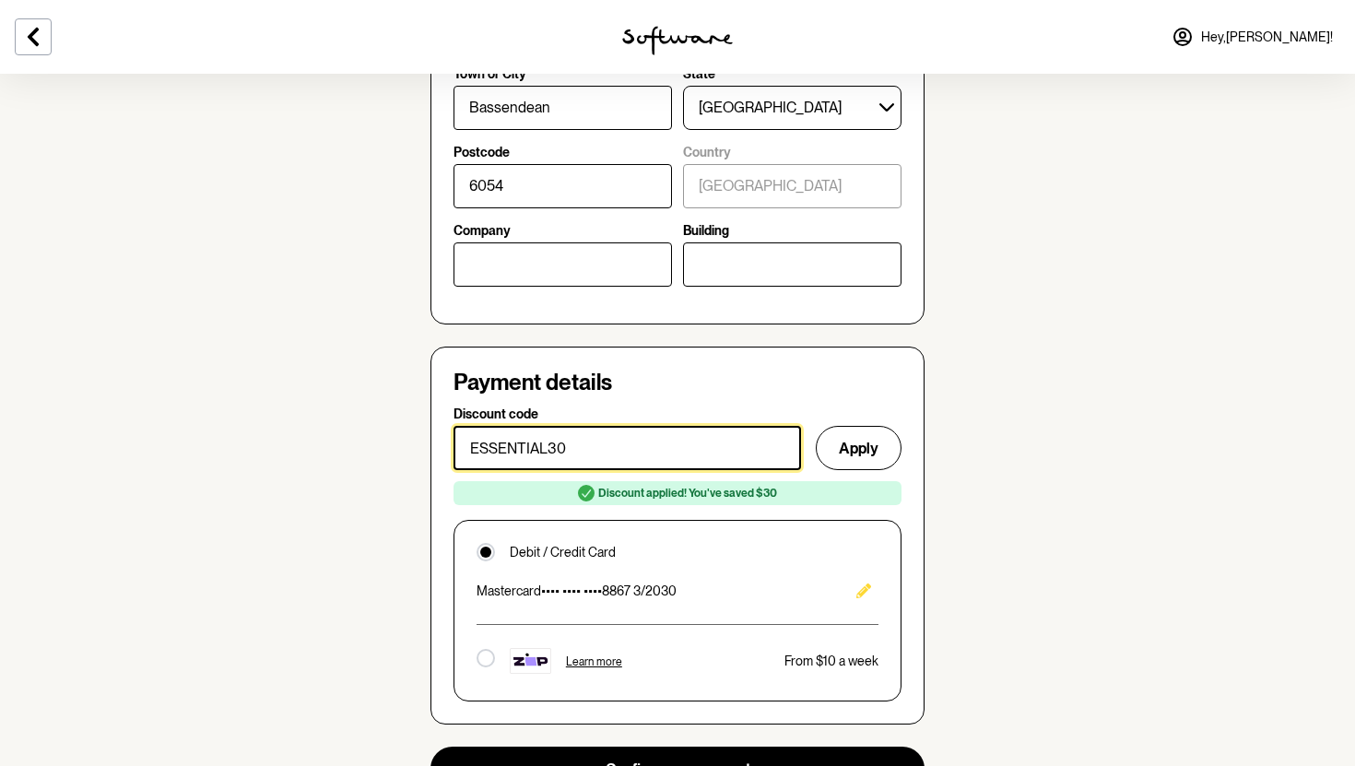
scroll to position [1158, 0]
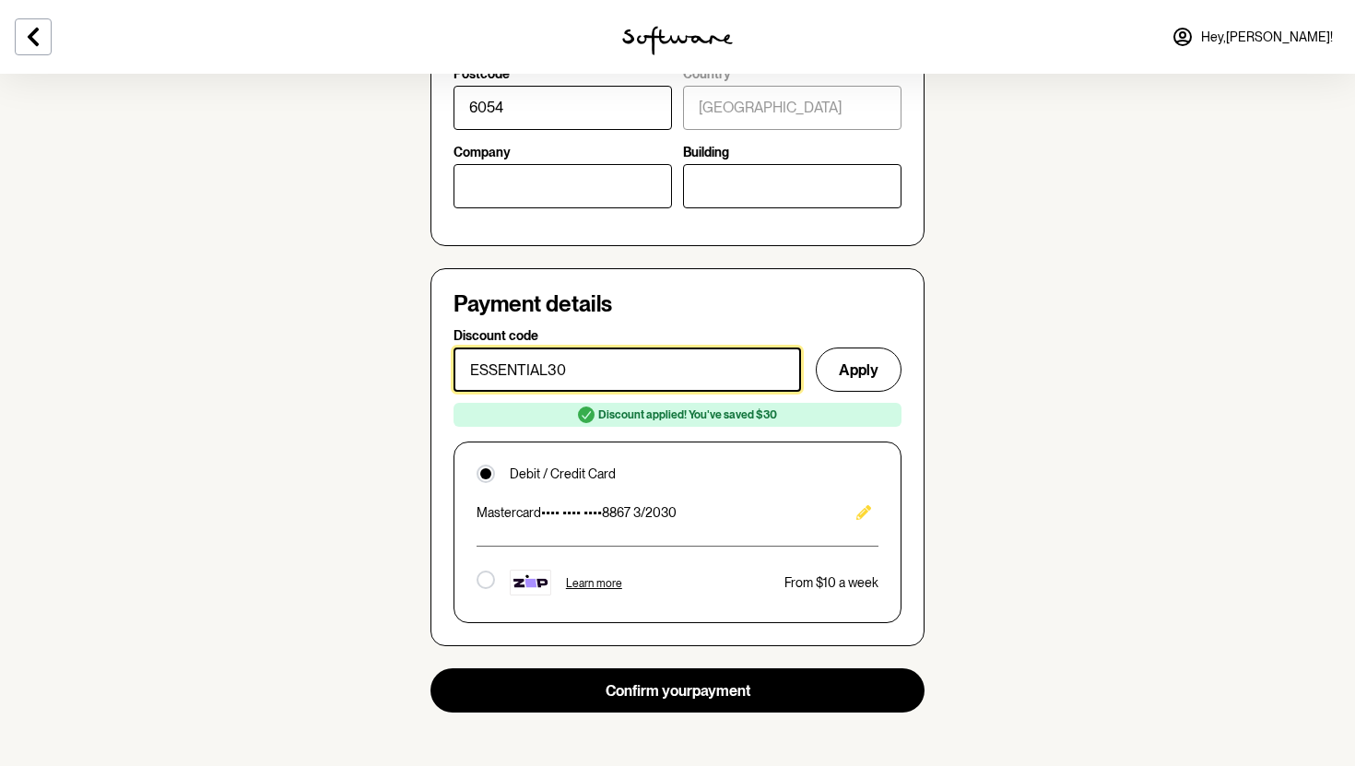
click at [746, 367] on input "ESSENTIAL30" at bounding box center [626, 369] width 347 height 44
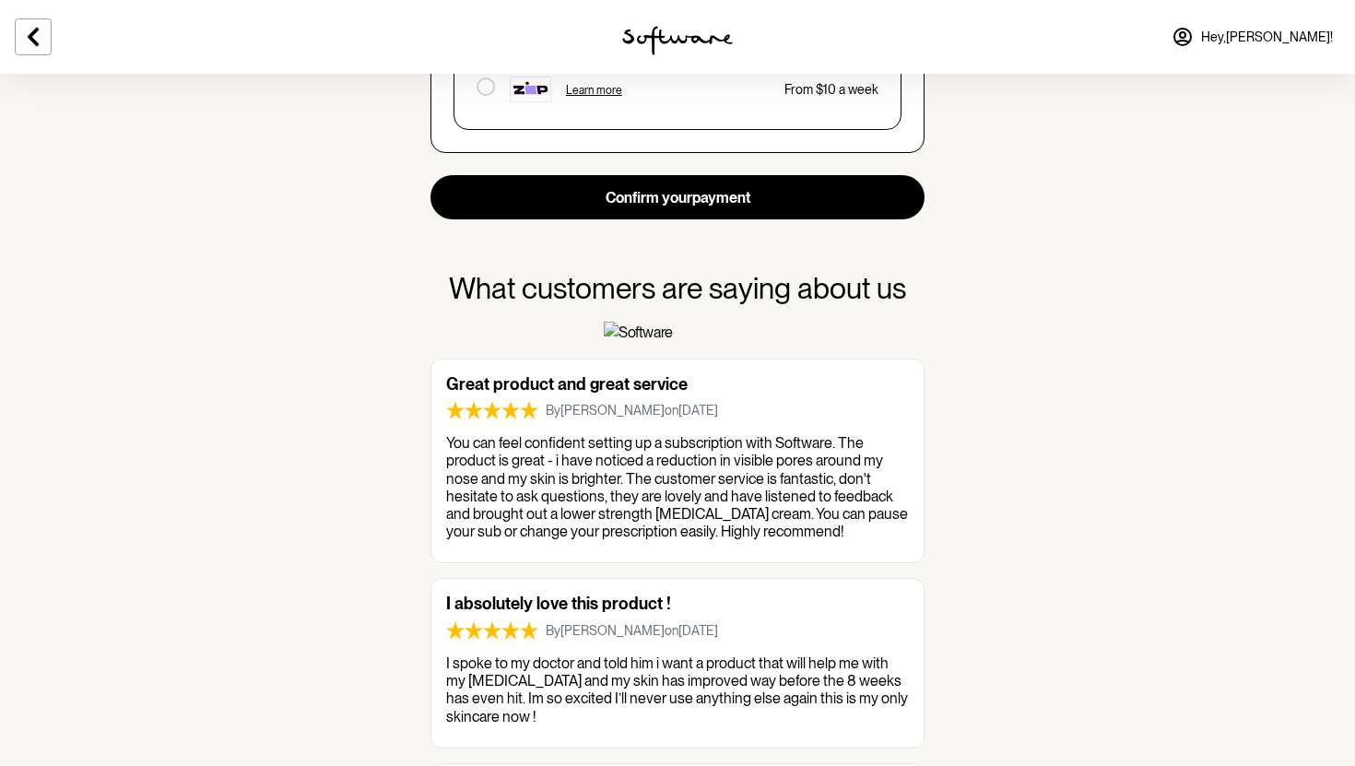
scroll to position [1657, 0]
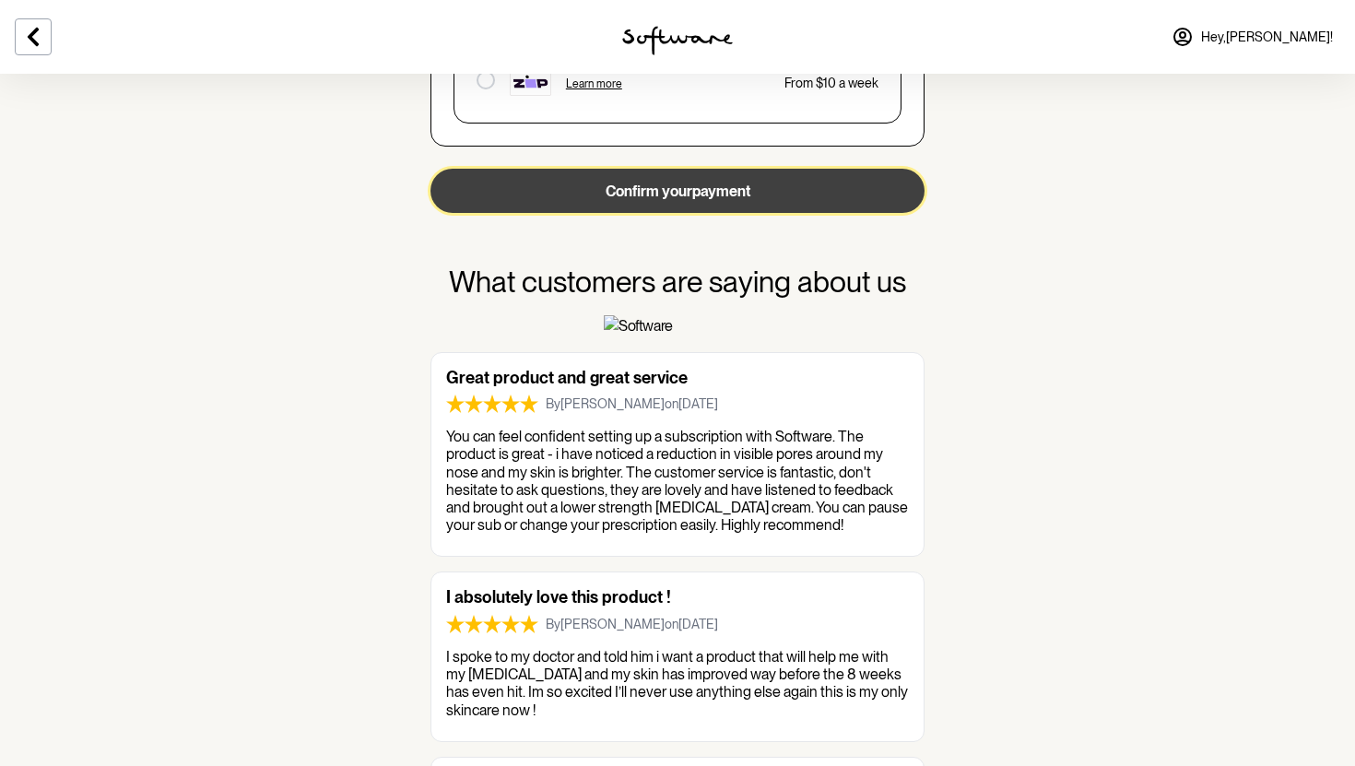
click at [736, 184] on button "Confirm your payment" at bounding box center [677, 191] width 494 height 44
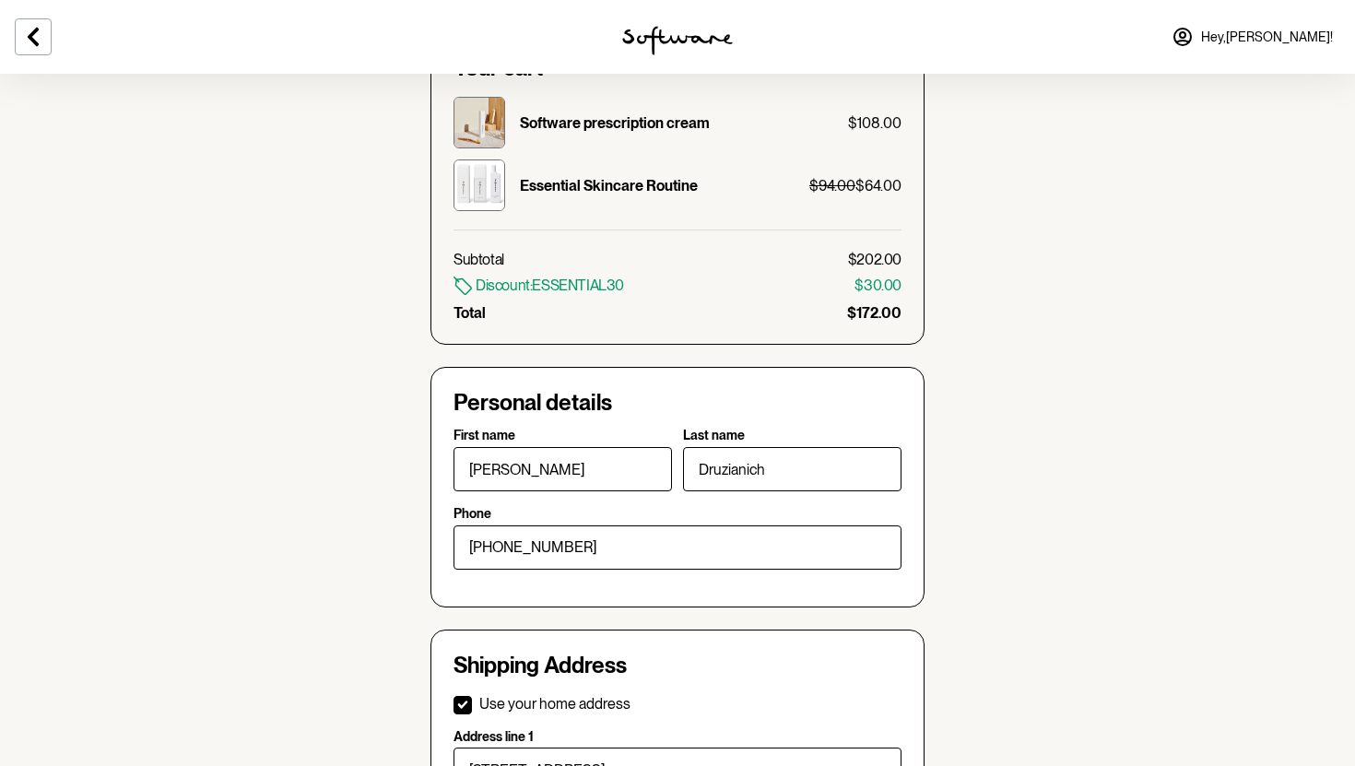
scroll to position [260, 0]
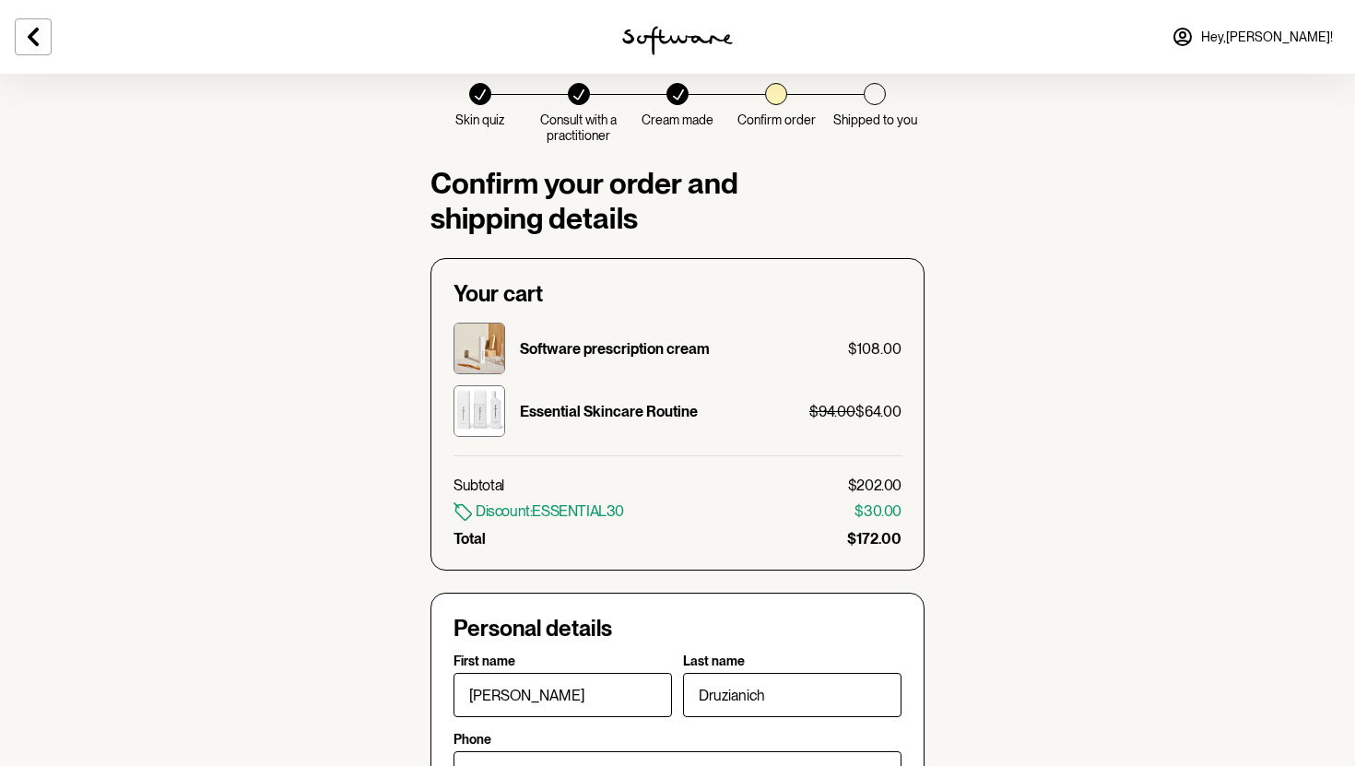
scroll to position [0, 0]
